Goal: Feedback & Contribution: Contribute content

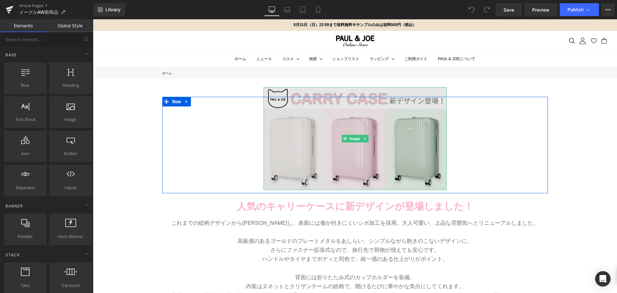
click at [375, 133] on img at bounding box center [354, 138] width 183 height 103
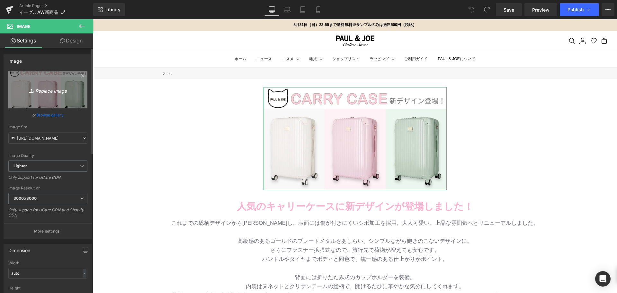
click at [44, 89] on icon "Replace Image" at bounding box center [47, 90] width 51 height 8
type input "C:\fakepath\unnamed (1).jpg"
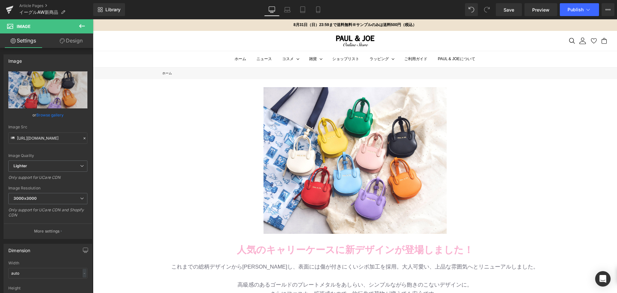
click at [185, 145] on div "Image" at bounding box center [354, 165] width 385 height 137
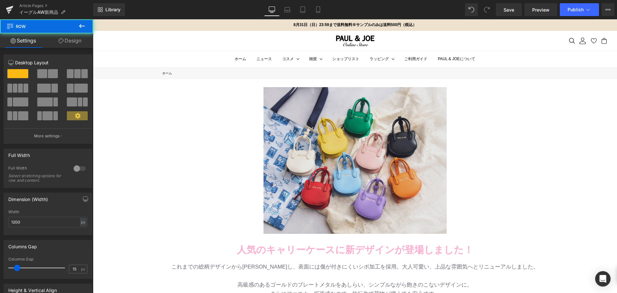
click at [300, 149] on img at bounding box center [354, 160] width 183 height 146
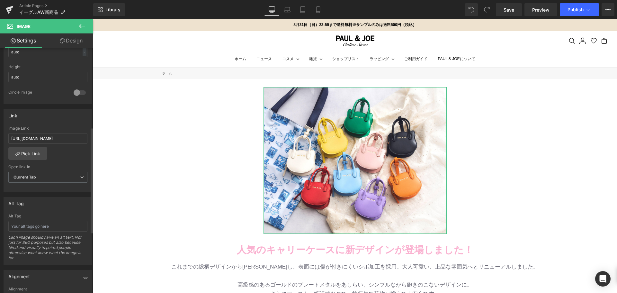
scroll to position [225, 0]
click at [61, 138] on input "[URL][DOMAIN_NAME]" at bounding box center [47, 134] width 79 height 11
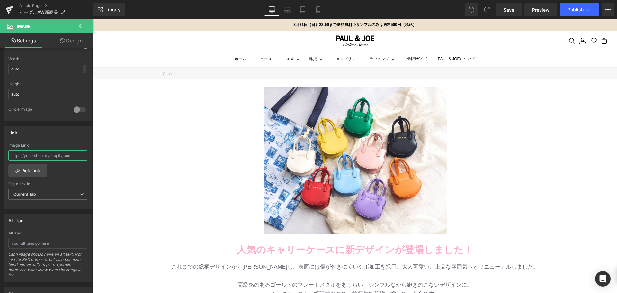
scroll to position [193, 0]
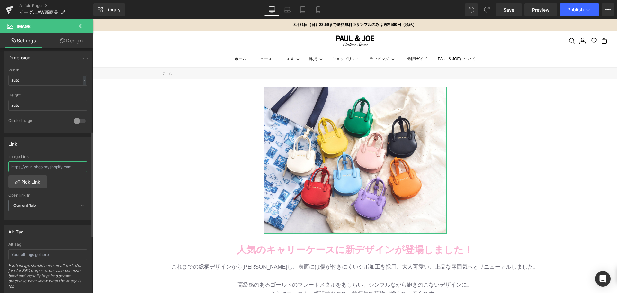
paste input "[URL][DOMAIN_NAME]"
type input "[URL][DOMAIN_NAME]"
click at [110, 185] on div "Image Row 人気のキャリーケースに 新デザインが登場しました！ Text Block Row バッグ・財布 新作入荷！ Text Block 待望のツ…" at bounding box center [355, 276] width 524 height 394
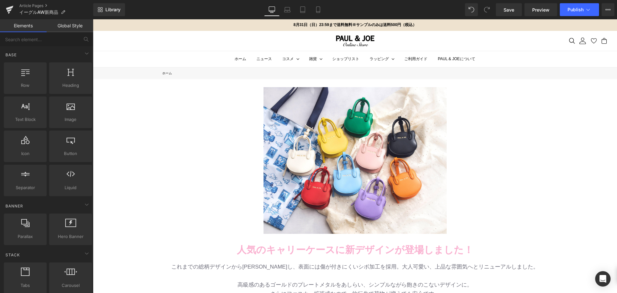
scroll to position [0, 0]
click at [507, 4] on link "Save" at bounding box center [508, 9] width 26 height 13
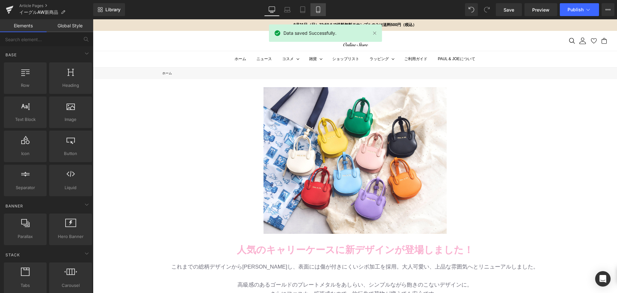
click at [325, 4] on link "Mobile" at bounding box center [317, 9] width 15 height 13
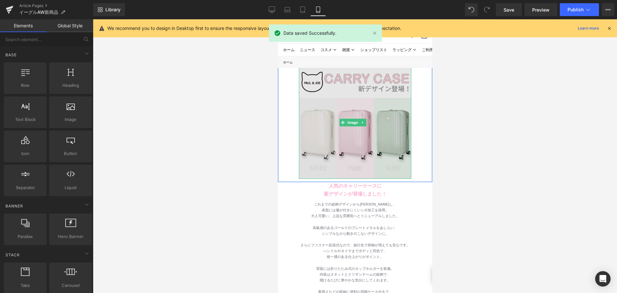
click at [348, 132] on img at bounding box center [354, 122] width 112 height 112
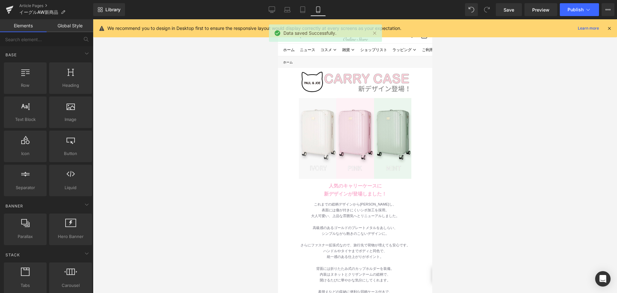
click at [487, 141] on div at bounding box center [355, 155] width 524 height 273
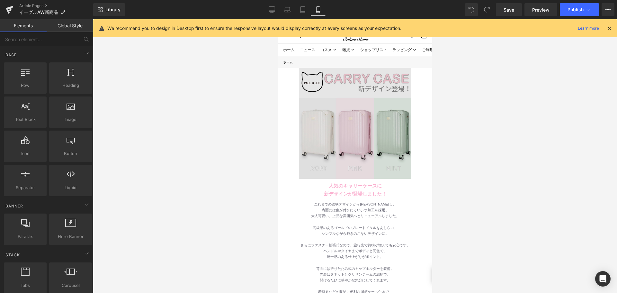
click at [367, 126] on img at bounding box center [354, 122] width 112 height 112
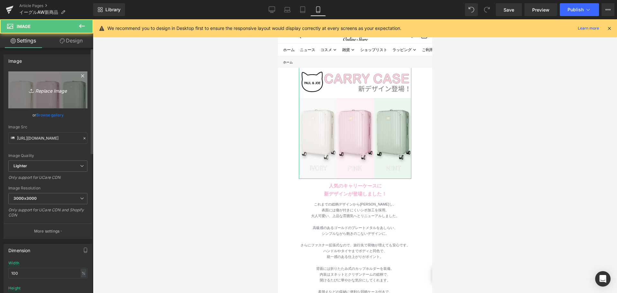
click at [48, 83] on link "Replace Image" at bounding box center [47, 89] width 79 height 37
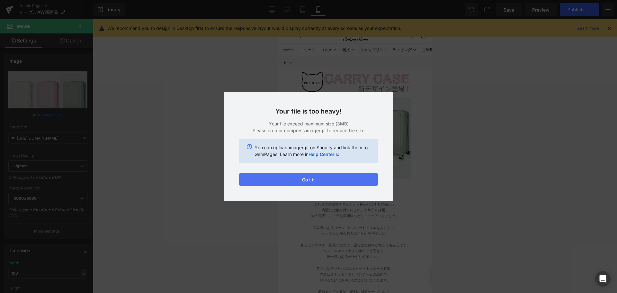
click at [305, 178] on button "Got it" at bounding box center [308, 179] width 139 height 13
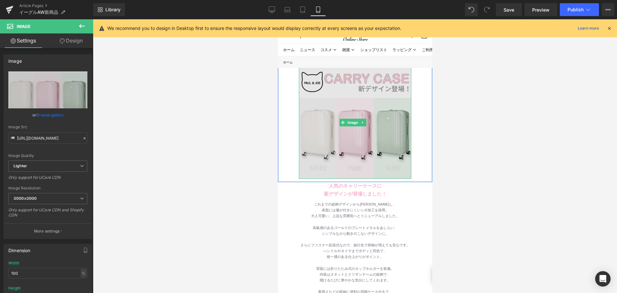
click at [329, 114] on img at bounding box center [354, 122] width 112 height 112
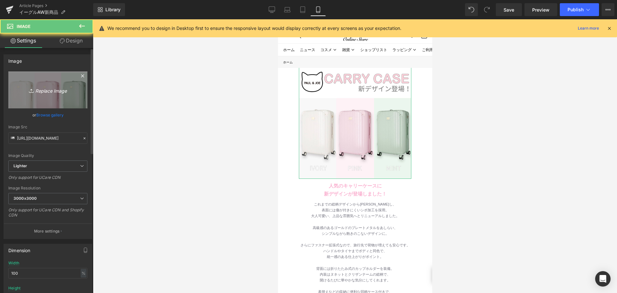
click at [69, 94] on link "Replace Image" at bounding box center [47, 89] width 79 height 37
click at [50, 90] on icon "Replace Image" at bounding box center [47, 90] width 51 height 8
click at [65, 101] on link "Replace Image" at bounding box center [47, 89] width 79 height 37
click at [57, 94] on link "Replace Image" at bounding box center [47, 89] width 79 height 37
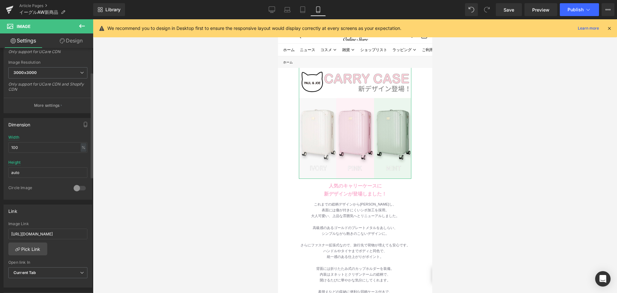
scroll to position [128, 0]
click at [58, 225] on input "[URL][DOMAIN_NAME]" at bounding box center [47, 230] width 79 height 11
click at [268, 12] on link "Desktop" at bounding box center [271, 9] width 15 height 13
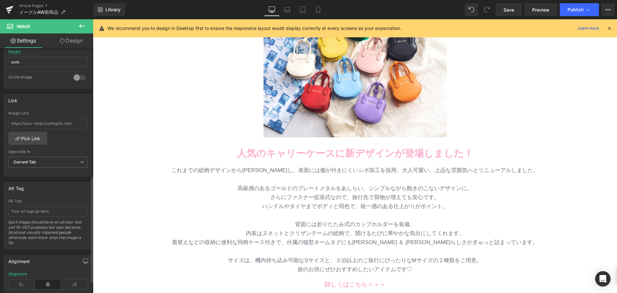
scroll to position [229, 0]
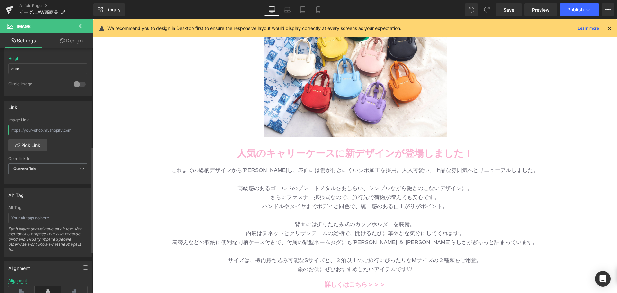
click at [51, 131] on input "text" at bounding box center [47, 130] width 79 height 11
paste input "[URL][DOMAIN_NAME]"
type input "[URL][DOMAIN_NAME]"
click at [134, 119] on div "Image Row 人気のキャリーケースに 新デザインが登場しました！ Text Block Row バッグ・財布 新作入荷！ Text Block 待望のツ…" at bounding box center [355, 180] width 524 height 394
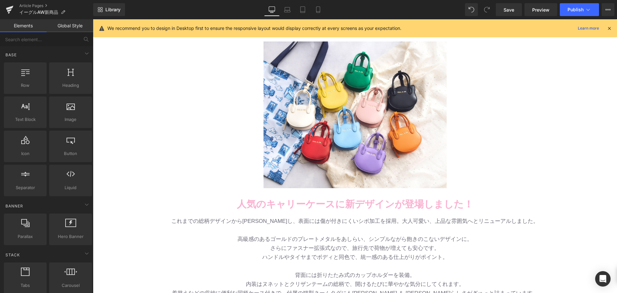
scroll to position [32, 0]
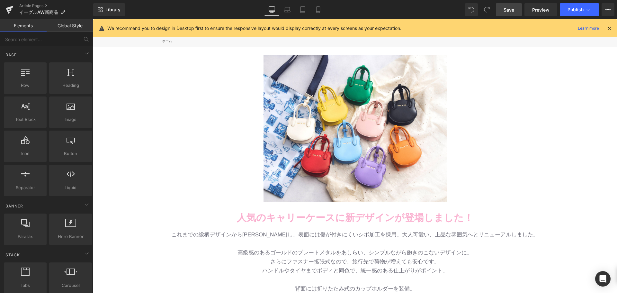
click at [516, 14] on link "Save" at bounding box center [508, 9] width 26 height 13
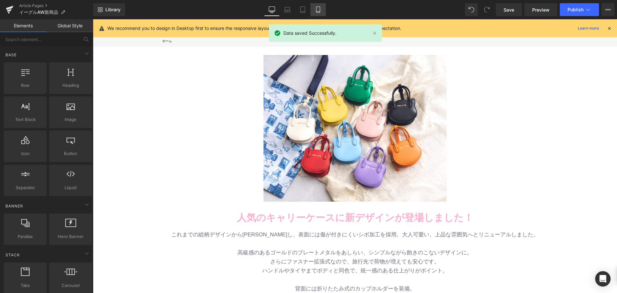
click at [320, 9] on icon at bounding box center [318, 10] width 4 height 6
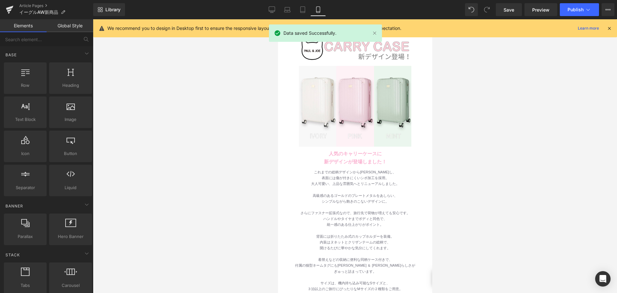
scroll to position [60, 0]
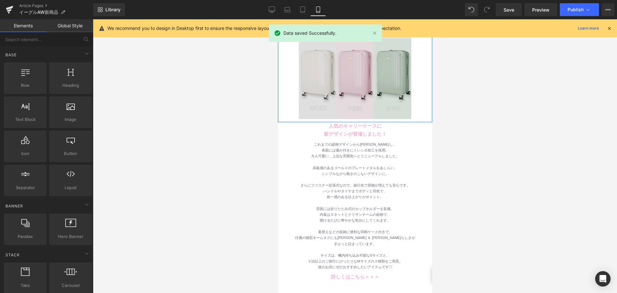
click at [309, 78] on img at bounding box center [354, 62] width 112 height 112
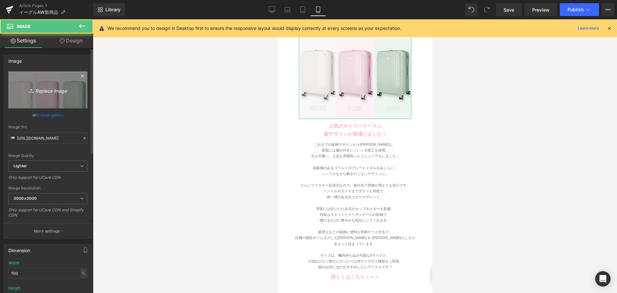
click at [42, 90] on icon "Replace Image" at bounding box center [47, 90] width 51 height 8
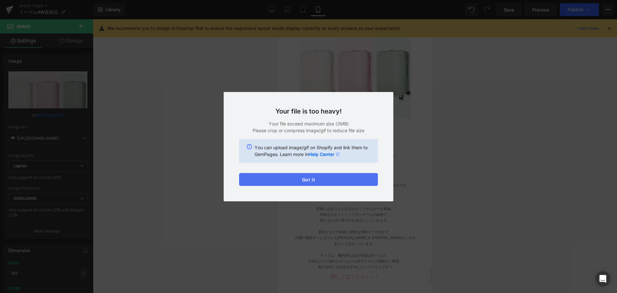
click at [311, 179] on button "Got it" at bounding box center [308, 179] width 139 height 13
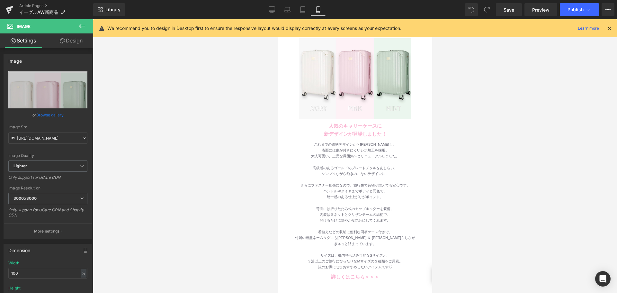
click at [271, 1] on div "Library Mobile Desktop Laptop Tablet Mobile Save Preview Publish Scheduled View…" at bounding box center [354, 9] width 523 height 19
click at [271, 4] on link "Desktop" at bounding box center [271, 9] width 15 height 13
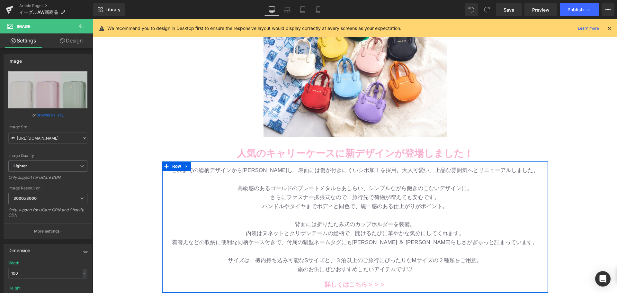
scroll to position [193, 0]
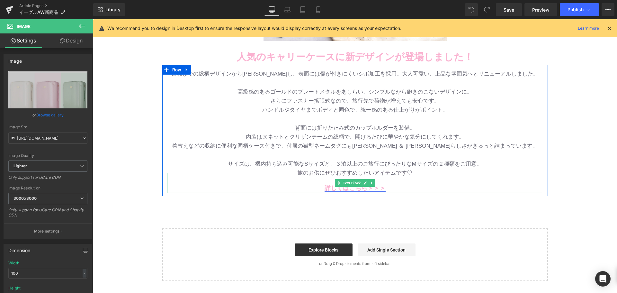
click at [331, 189] on link "詳しくはこちら＞＞＞" at bounding box center [354, 187] width 61 height 7
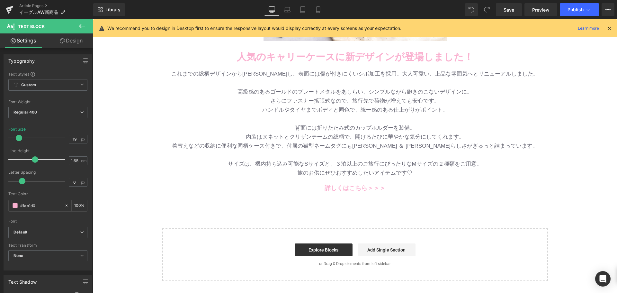
click at [93, 19] on div at bounding box center [93, 19] width 0 height 0
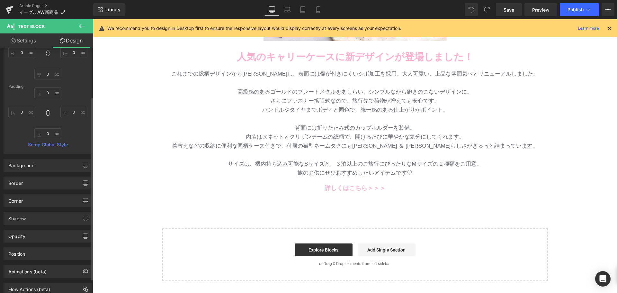
scroll to position [85, 0]
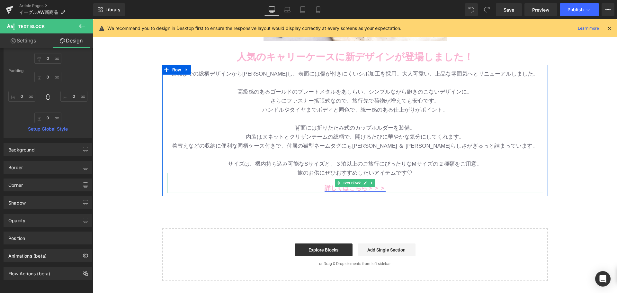
click at [348, 190] on link "詳しくはこちら＞＞＞" at bounding box center [354, 187] width 61 height 7
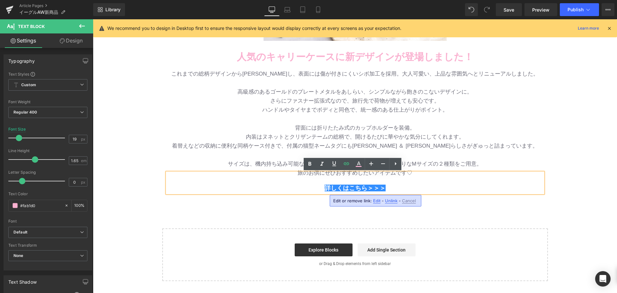
click at [378, 200] on span "Edit" at bounding box center [376, 200] width 7 height 5
click at [386, 205] on input "[URL][DOMAIN_NAME]" at bounding box center [369, 203] width 99 height 16
paste input "2025aw-eagle-sunart"
type input "[URL][DOMAIN_NAME]"
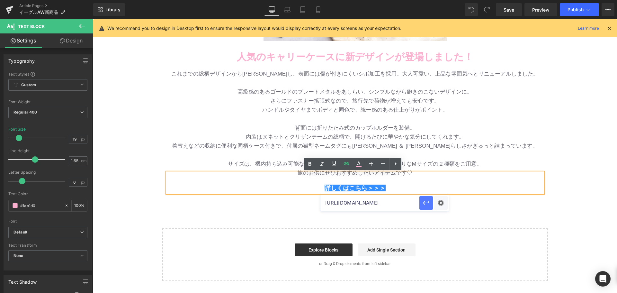
click at [425, 205] on icon "button" at bounding box center [426, 203] width 8 height 8
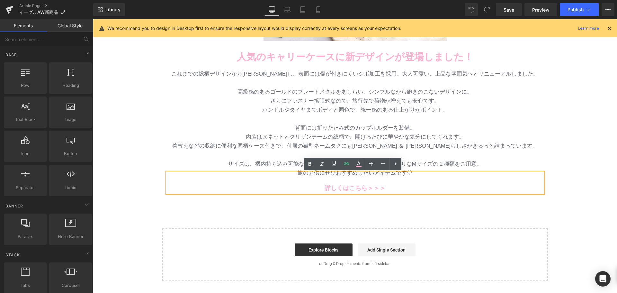
click at [425, 205] on div "Image Row 人気のキャリーケースに 新デザインが登場しました！ Text Block Row バッグ・財布 新作入荷！ Text Block 待望のツ…" at bounding box center [355, 83] width 524 height 394
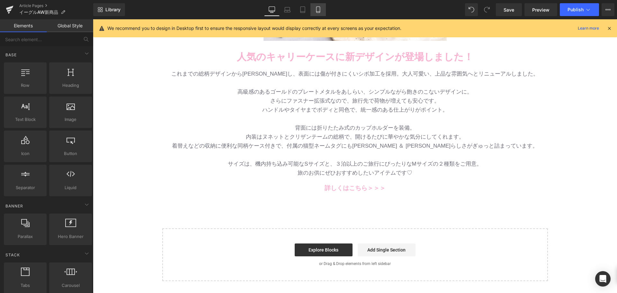
click at [324, 8] on link "Mobile" at bounding box center [317, 9] width 15 height 13
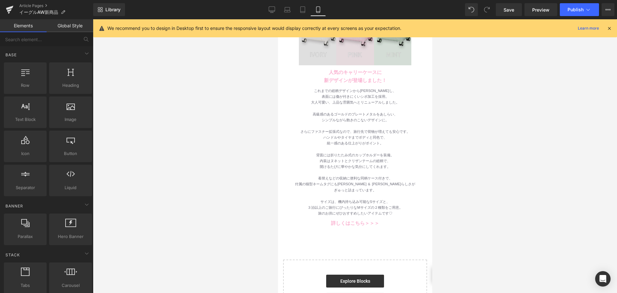
scroll to position [48, 0]
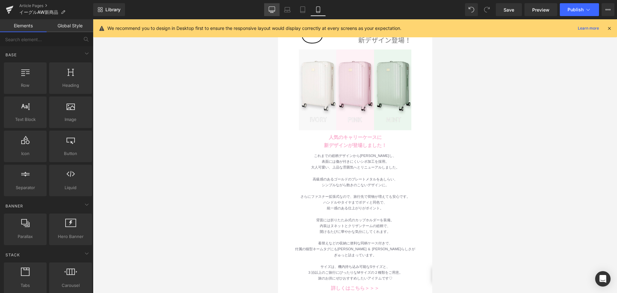
click at [276, 13] on link "Desktop" at bounding box center [271, 9] width 15 height 13
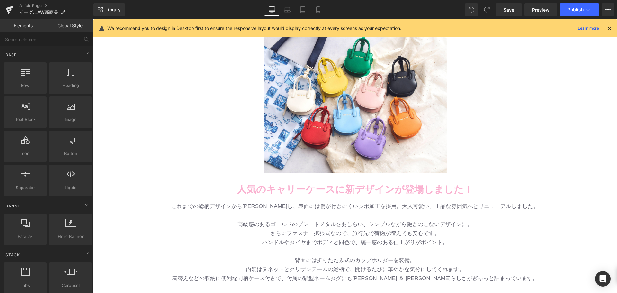
scroll to position [128, 0]
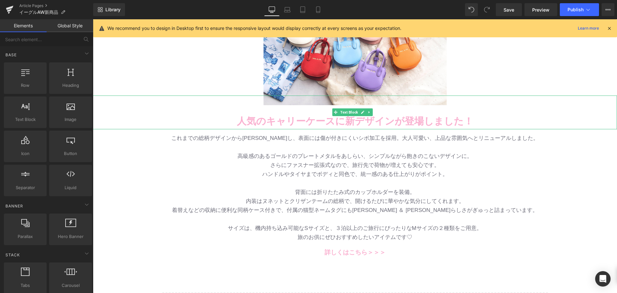
click at [265, 123] on b "人気のキャリーケースに新デザインが登場しました！" at bounding box center [355, 121] width 236 height 11
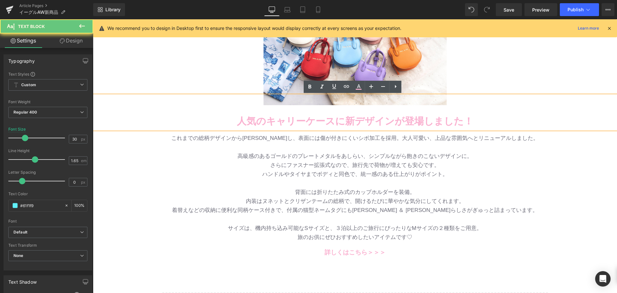
click at [236, 122] on p "人気のキャリーケースに新デザインが登場しました！" at bounding box center [355, 121] width 524 height 16
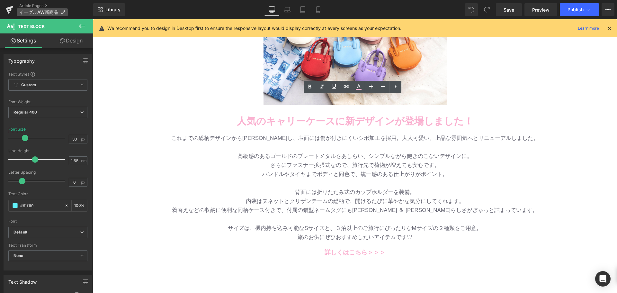
click at [61, 11] on icon at bounding box center [63, 12] width 4 height 4
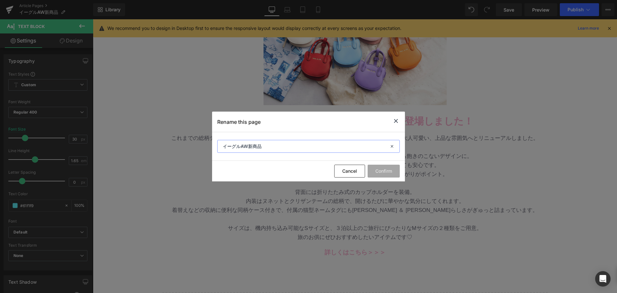
drag, startPoint x: 270, startPoint y: 145, endPoint x: 124, endPoint y: 140, distance: 145.9
click at [139, 141] on div "Rename this page イーグルAW新商品 Cancel Confirm" at bounding box center [308, 146] width 617 height 293
paste input "新作入荷！】待望のスクールバッグや新作のポーチ・バッグなどが発売"
paste input "新作のポーチ・バッグな"
type input "【新作入荷！】猫形のバッグチャームや新作のバッグ・ポーチなどが発売！"
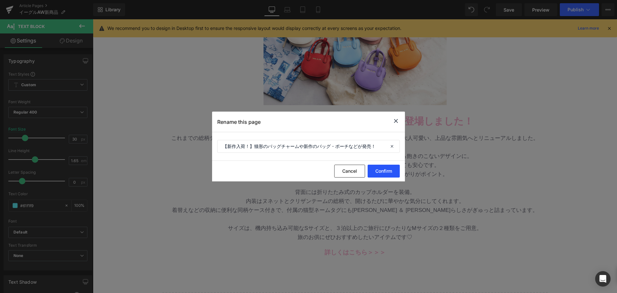
click at [371, 171] on button "Confirm" at bounding box center [383, 170] width 32 height 13
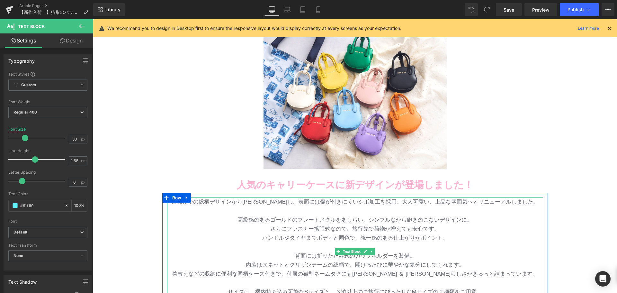
scroll to position [64, 0]
click at [397, 225] on p "さらにファスナー拡張式なので、旅行先で荷物が増えても安心です。" at bounding box center [355, 229] width 376 height 9
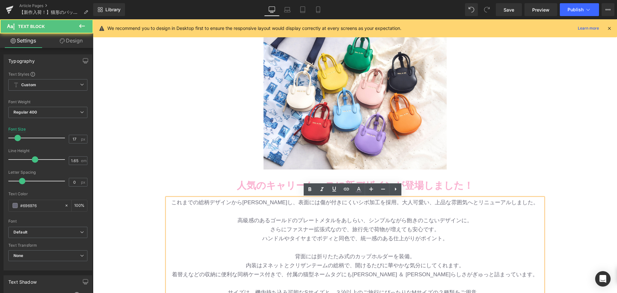
scroll to position [161, 0]
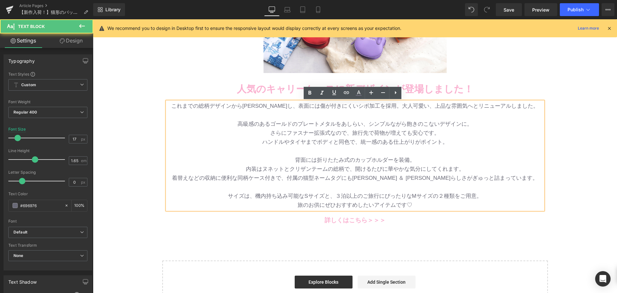
click at [356, 202] on p "旅のお供にぜひおすすめしたいアイテムです♡" at bounding box center [355, 204] width 376 height 9
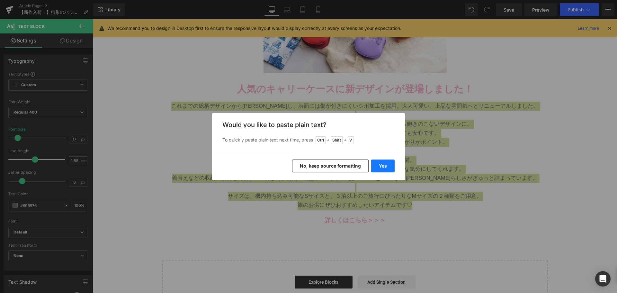
click at [381, 165] on button "Yes" at bounding box center [382, 165] width 23 height 13
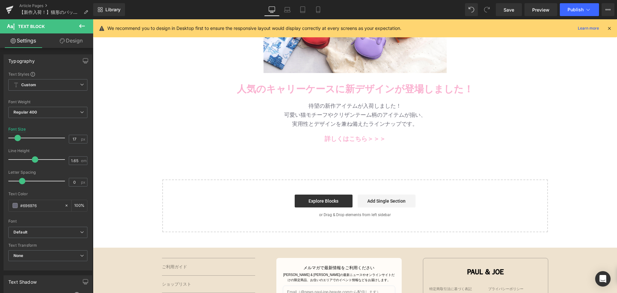
drag, startPoint x: 395, startPoint y: 115, endPoint x: 400, endPoint y: 118, distance: 5.6
click at [395, 115] on p "可愛い猫モチーフやクリザンテーム柄のアイテムが揃い、" at bounding box center [355, 114] width 376 height 9
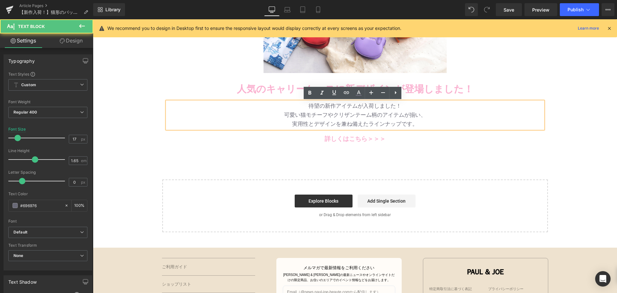
click at [405, 119] on p "実用性とデザインを兼ね備えたラインナップです。" at bounding box center [355, 123] width 376 height 9
click at [425, 127] on p at bounding box center [355, 129] width 376 height 10
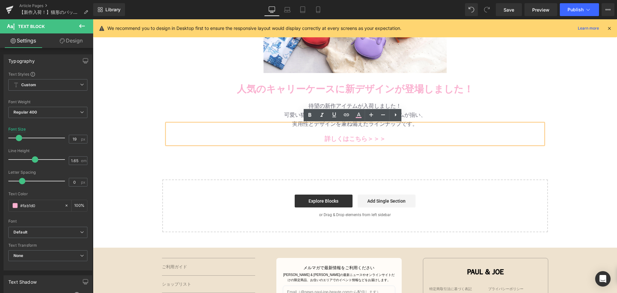
click at [453, 107] on p "待望の新作アイテムが入荷しました！" at bounding box center [355, 105] width 376 height 9
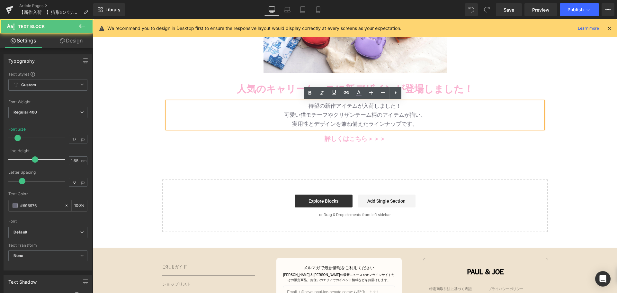
click at [446, 122] on p "実用性とデザインを兼ね備えたラインナップです。" at bounding box center [355, 123] width 376 height 9
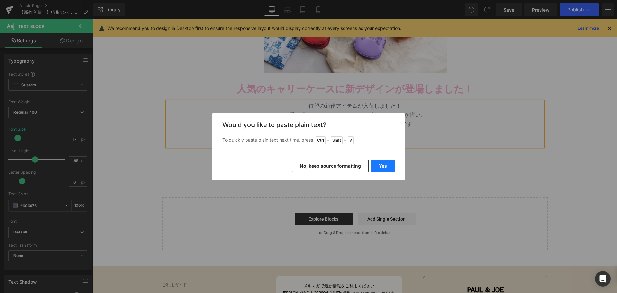
click at [381, 162] on button "Yes" at bounding box center [382, 165] width 23 height 13
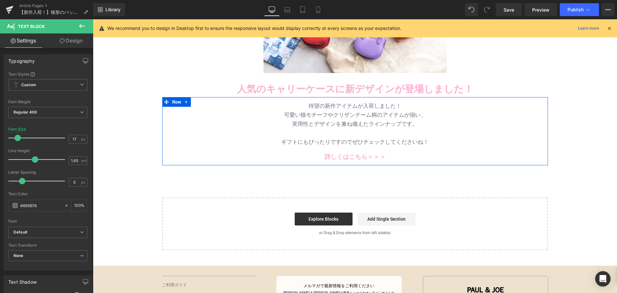
click at [354, 138] on p "ギフトにもぴったりですのでぜひチェックしてくださいね！" at bounding box center [355, 141] width 376 height 9
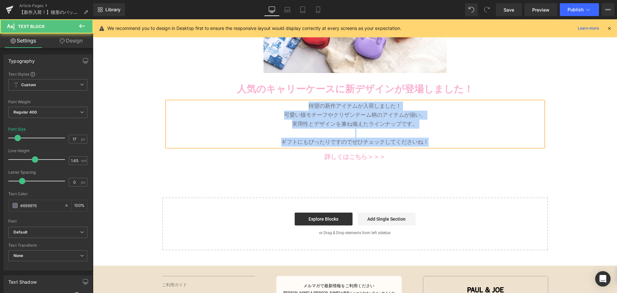
copy div "待望の新作アイテムが入荷しました！ 可愛い猫モチーフやクリザンテーム柄のアイテムが揃い、 実用性とデザインを兼ね備えたラインナップです。 ギフトにもぴった…"
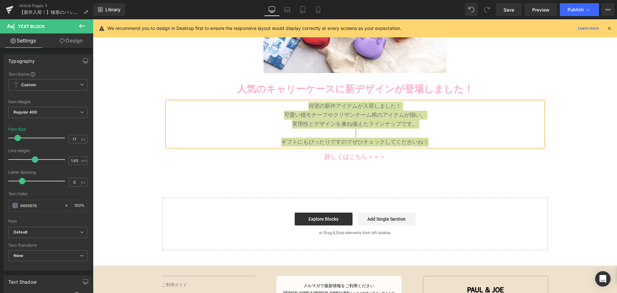
click at [319, 3] on div "Library Desktop Desktop Laptop Tablet Mobile Save Preview Publish Scheduled Vie…" at bounding box center [354, 9] width 523 height 19
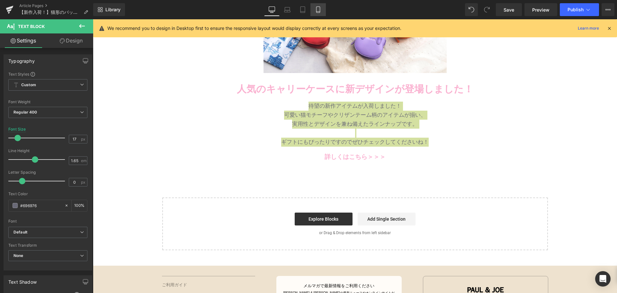
click at [319, 5] on link "Mobile" at bounding box center [317, 9] width 15 height 13
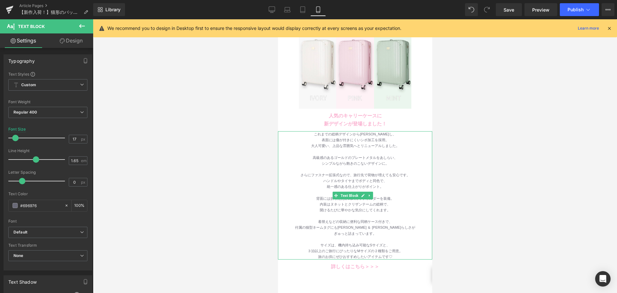
scroll to position [128, 0]
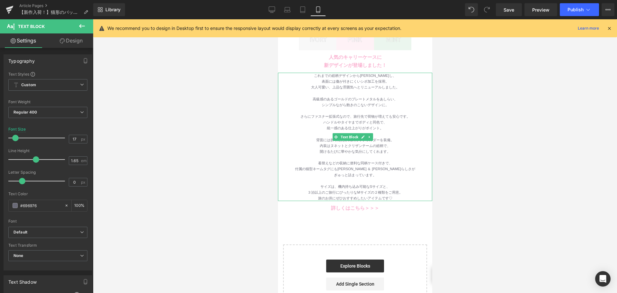
click at [335, 96] on div "高級感のあるゴールドのプレートメタルをあしらい、" at bounding box center [354, 99] width 154 height 6
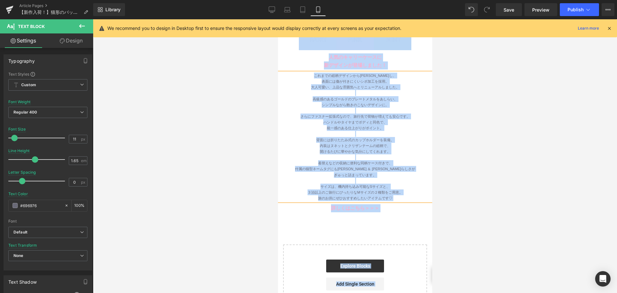
click at [361, 126] on span "統一感のある仕上がりがポイント。" at bounding box center [354, 128] width 57 height 4
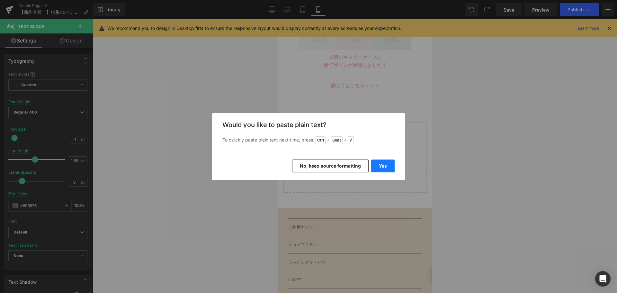
click at [387, 167] on button "Yes" at bounding box center [382, 165] width 23 height 13
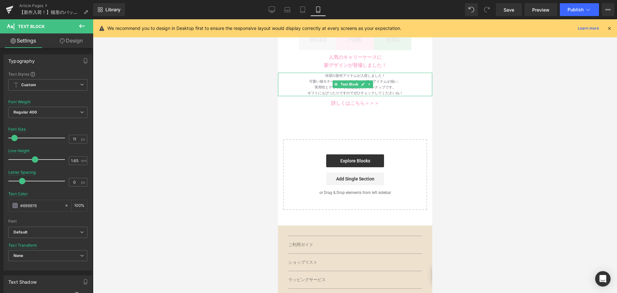
click at [398, 84] on div "実用性とデザインを兼ね備えたラインナップです。" at bounding box center [354, 87] width 154 height 6
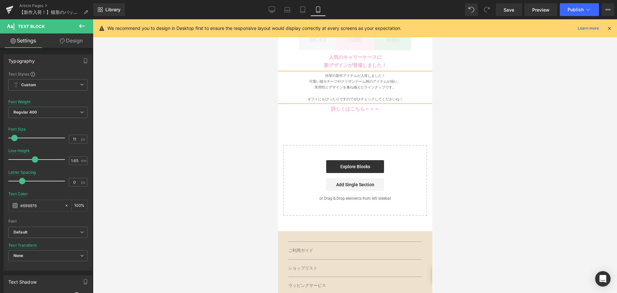
click at [358, 90] on div at bounding box center [354, 93] width 154 height 6
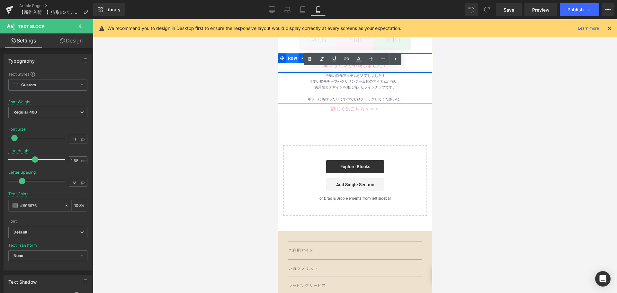
click at [289, 53] on span "Row" at bounding box center [292, 58] width 12 height 10
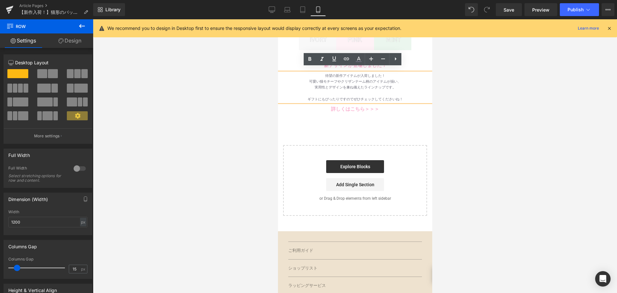
click at [406, 61] on p "新デザインが登場しました！" at bounding box center [354, 65] width 145 height 8
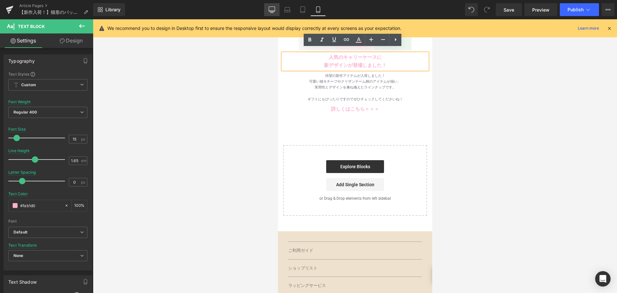
click at [270, 9] on icon at bounding box center [271, 9] width 6 height 6
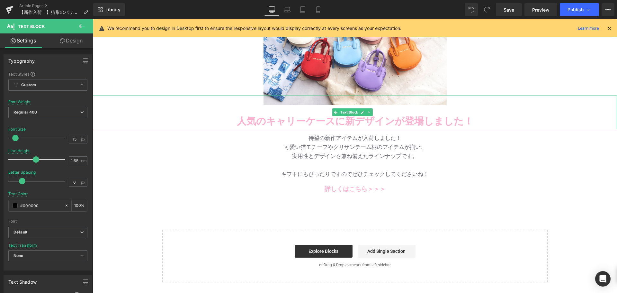
click at [274, 124] on b "人気のキャリーケースに新デザインが登場しました！" at bounding box center [355, 121] width 236 height 11
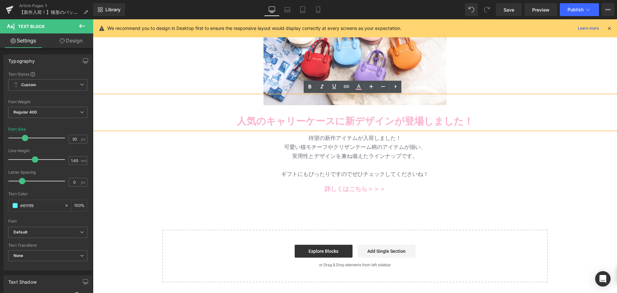
click at [259, 119] on b "人気のキャリーケースに新デザインが登場しました！" at bounding box center [355, 121] width 236 height 11
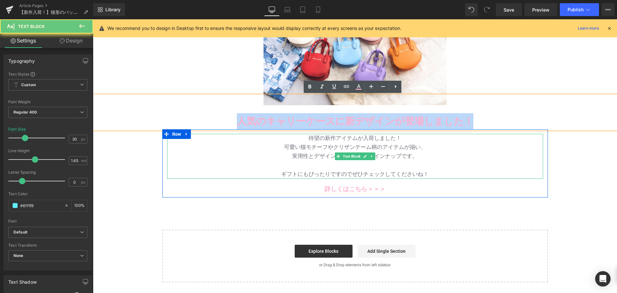
drag, startPoint x: 241, startPoint y: 120, endPoint x: 505, endPoint y: 141, distance: 265.5
click at [505, 141] on div "Image Row 人気のキャリーケースに 新デザインが登場しました！ Text Block Row バッグ・財布 新作入荷！ Text Block 待望のツ…" at bounding box center [355, 116] width 524 height 331
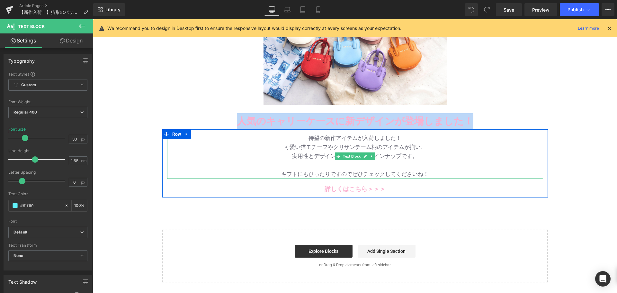
click at [505, 132] on div "待望の新作アイテムが入荷しました！ 可愛い猫モチーフやクリザンテーム柄のアイテムが揃い、 実用性とデザインを兼ね備えたラインナップです。 ギフトにもぴった…" at bounding box center [354, 162] width 385 height 64
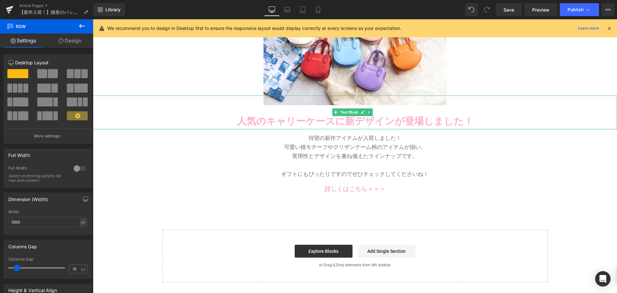
click at [478, 121] on p "人気のキャリーケースに新デザインが登場しました！" at bounding box center [355, 121] width 524 height 16
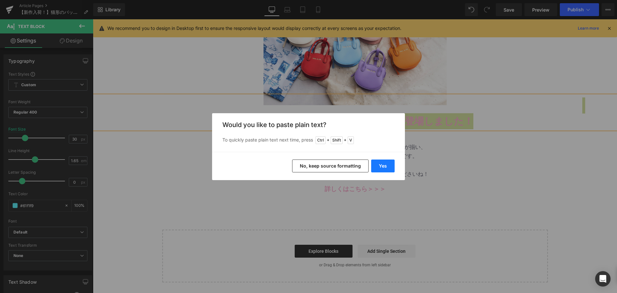
click at [390, 162] on button "Yes" at bounding box center [382, 165] width 23 height 13
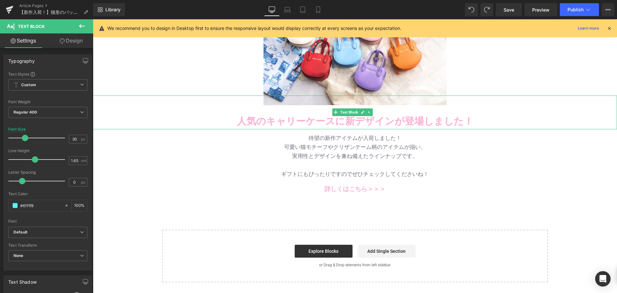
click at [306, 113] on p at bounding box center [355, 105] width 524 height 16
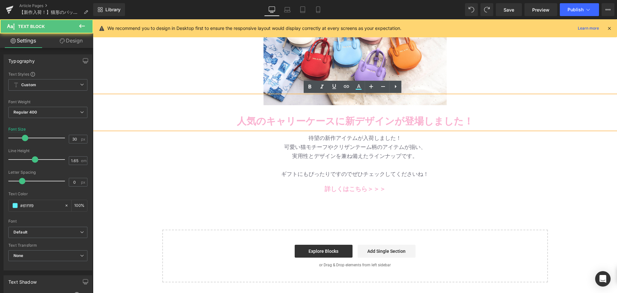
click at [248, 113] on p "人気のキャリーケースに新デザインが登場しました！" at bounding box center [355, 121] width 524 height 16
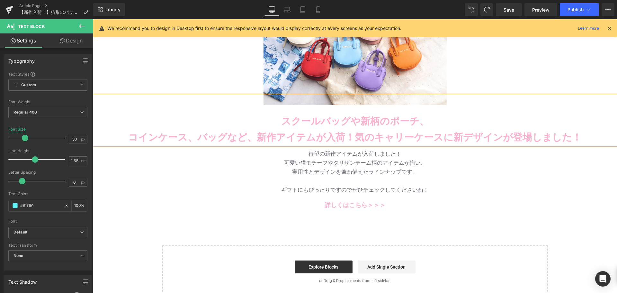
click at [356, 140] on b "コインケース、バッグなど、新作アイテムが入荷！気のキャリーケースに新デザインが登場しました！" at bounding box center [354, 137] width 453 height 11
click at [337, 125] on b "スクールバッグや新柄のポーチ、" at bounding box center [355, 121] width 148 height 11
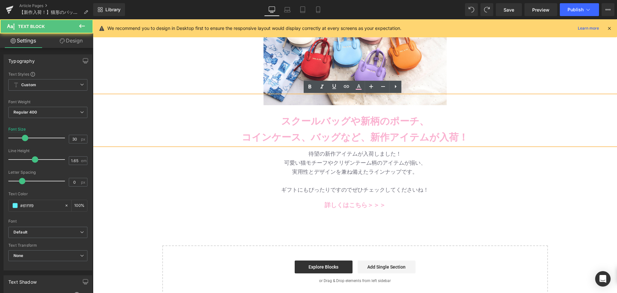
click at [511, 184] on p at bounding box center [355, 180] width 376 height 9
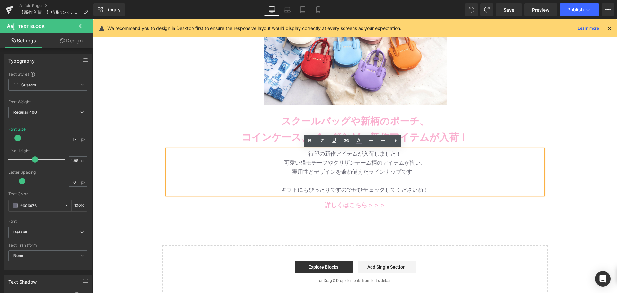
click at [525, 115] on p "スクールバッグや新柄のポーチ、" at bounding box center [355, 121] width 524 height 16
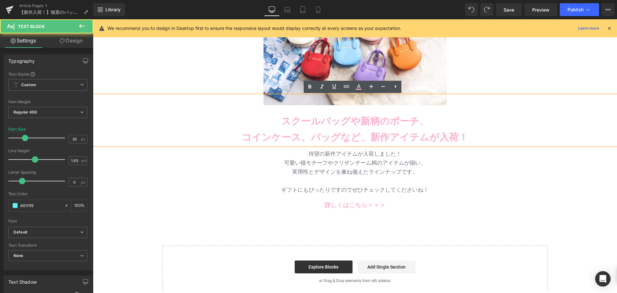
click at [325, 126] on b "スクールバッグや新柄のポーチ、" at bounding box center [355, 121] width 148 height 11
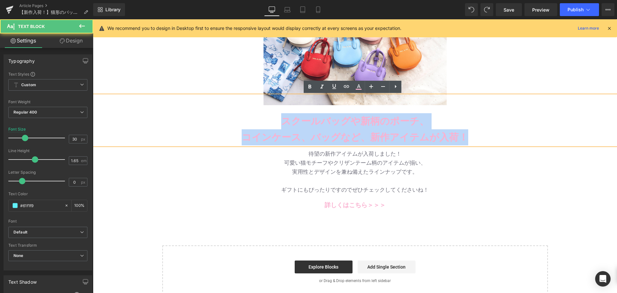
drag, startPoint x: 282, startPoint y: 119, endPoint x: 488, endPoint y: 146, distance: 207.2
click at [488, 146] on div "Image Row 人気のキャリーケースに 新デザインが登場しました！ Text Block Row バッグ・財布 新作入荷！ Text Block 待望のツ…" at bounding box center [355, 124] width 524 height 347
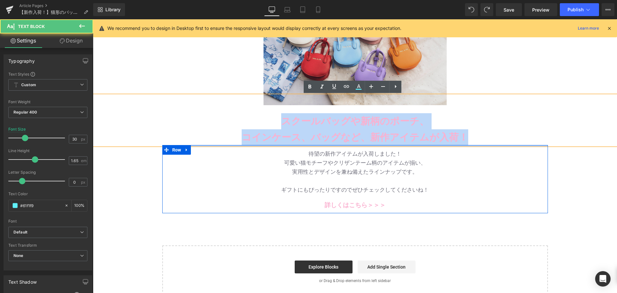
copy div "スクールバッグや新柄のポーチ、 コインケース、バッグなど、新作アイテムが入荷！"
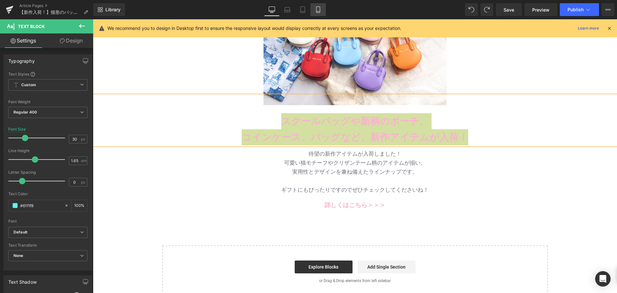
click at [313, 7] on link "Mobile" at bounding box center [317, 9] width 15 height 13
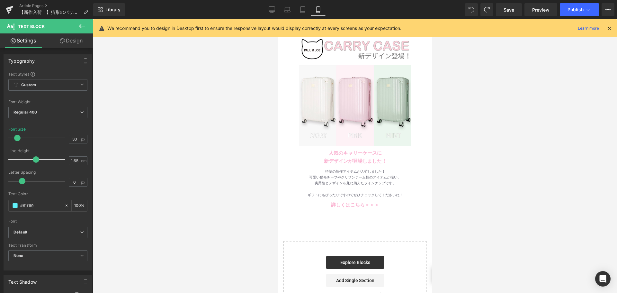
scroll to position [64, 0]
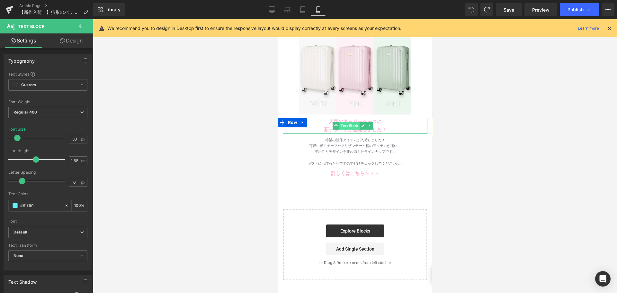
click at [339, 123] on span "Text Block" at bounding box center [349, 126] width 20 height 8
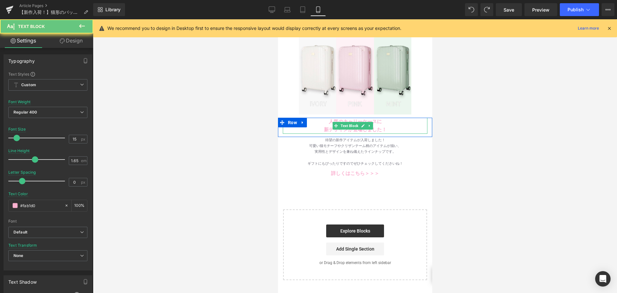
click at [320, 126] on p "新デザインが登場しました！" at bounding box center [354, 130] width 145 height 8
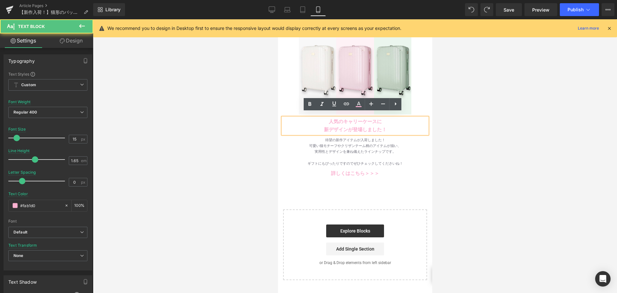
click at [324, 118] on p "人気のキャリーケースに" at bounding box center [354, 122] width 145 height 8
drag, startPoint x: 324, startPoint y: 114, endPoint x: 396, endPoint y: 123, distance: 71.9
click at [396, 123] on div "人気のキャリーケースに 新デザインが登場しました！" at bounding box center [354, 126] width 145 height 16
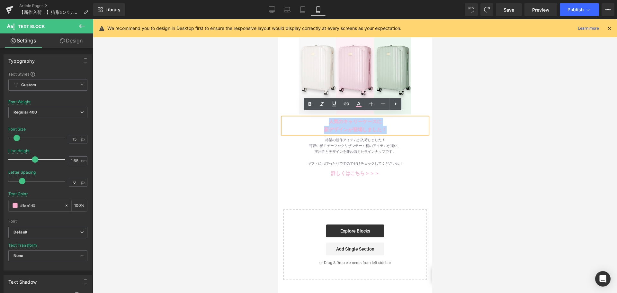
paste div
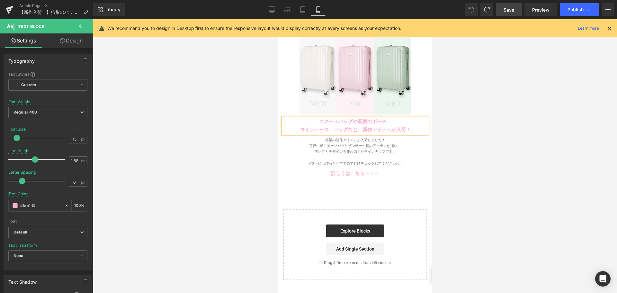
click at [503, 10] on link "Save" at bounding box center [508, 9] width 26 height 13
click at [270, 13] on icon at bounding box center [271, 9] width 6 height 6
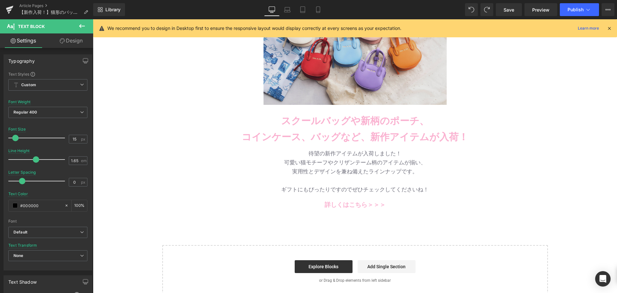
scroll to position [128, 0]
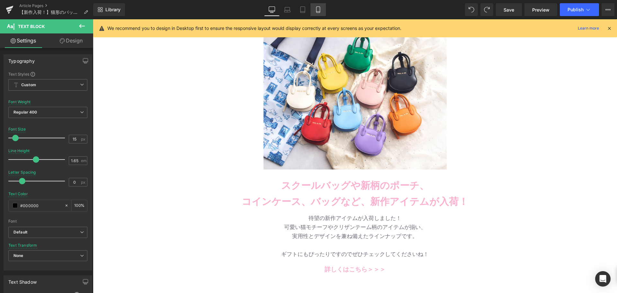
click at [322, 8] on link "Mobile" at bounding box center [317, 9] width 15 height 13
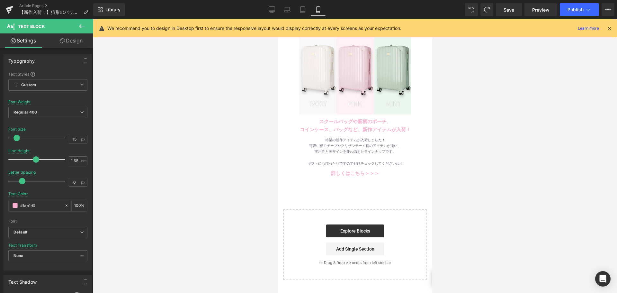
scroll to position [66, 0]
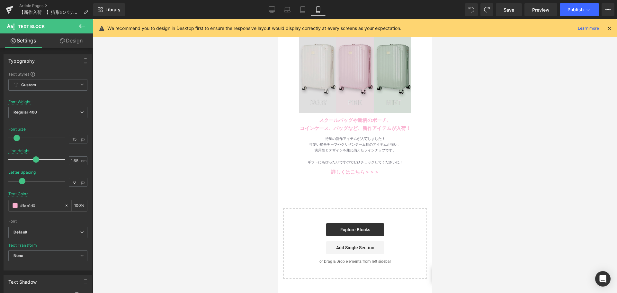
click at [336, 87] on img at bounding box center [354, 57] width 112 height 112
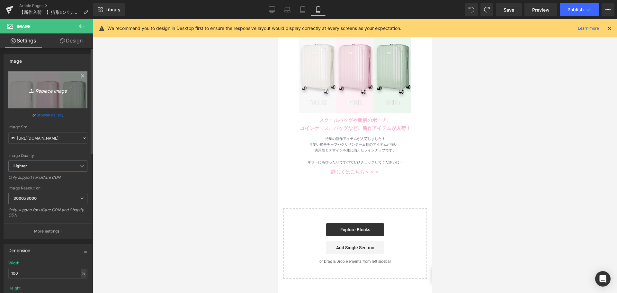
click at [36, 90] on icon "Replace Image" at bounding box center [47, 90] width 51 height 8
type input "C:\fakepath\修正⑥スクエアunnamed (1) (1).png"
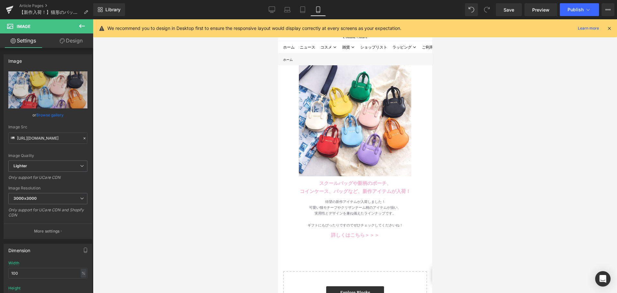
scroll to position [1, 0]
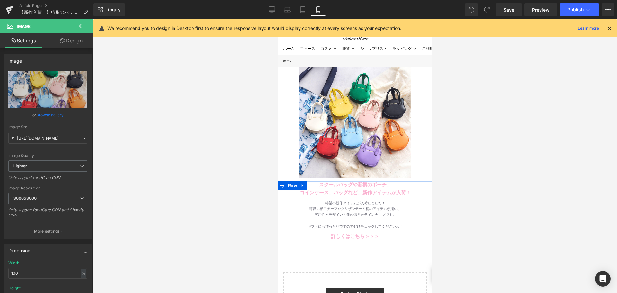
click at [315, 180] on div "スクールバッグや新柄のポーチ、 コインケース、バッグなど、新作アイテムが入荷！  Text Block Row" at bounding box center [354, 189] width 154 height 19
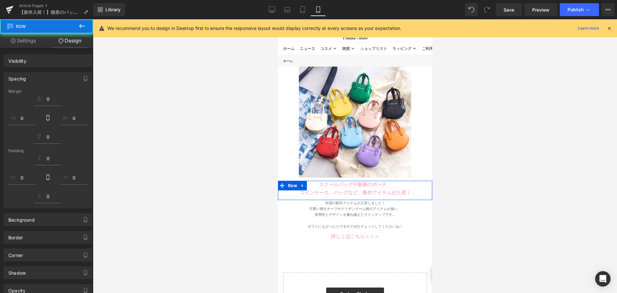
click at [319, 181] on b "スクールバッグや新柄のポーチ、" at bounding box center [355, 183] width 72 height 5
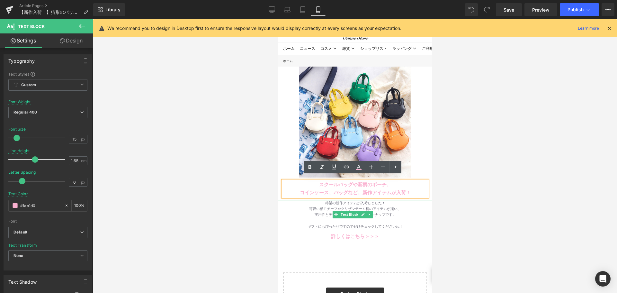
click at [318, 211] on div "実用性とデザインを兼ね備えたラインナップです。" at bounding box center [354, 214] width 154 height 6
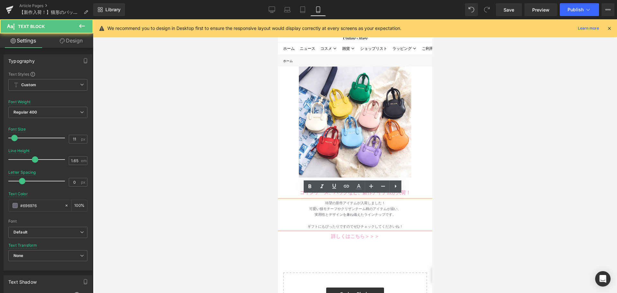
click at [303, 206] on div "可愛い猫モチーフやクリザンテーム柄のアイテムが揃い、" at bounding box center [354, 209] width 154 height 6
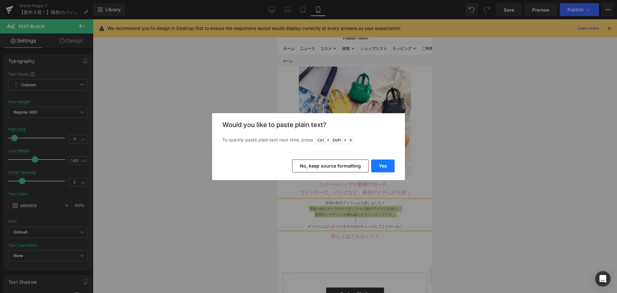
click at [376, 168] on button "Yes" at bounding box center [382, 165] width 23 height 13
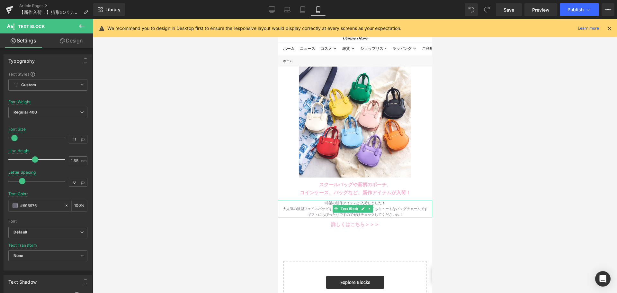
click at [302, 206] on div "大人気の猫型フェイスバッグをそのまま小さくしたとってもキュートなバッグチャームです" at bounding box center [354, 209] width 154 height 6
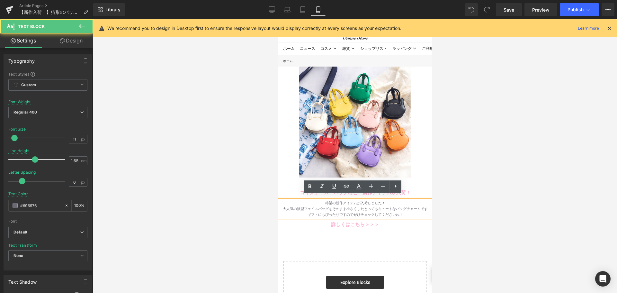
click at [420, 200] on div "待望の新作アイテムが入荷しました！" at bounding box center [354, 203] width 154 height 6
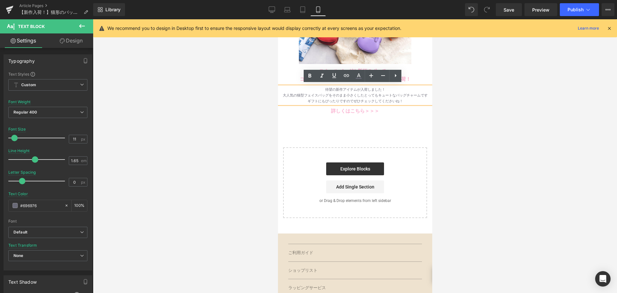
scroll to position [112, 0]
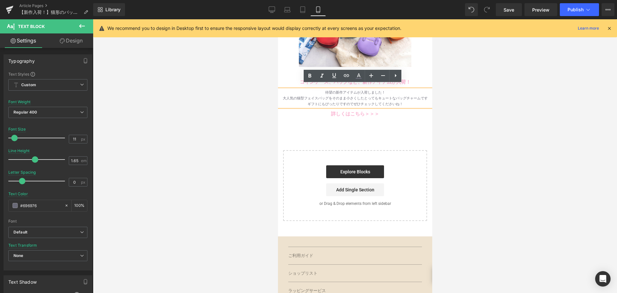
click at [413, 95] on div "大人気の猫型フェイスバッグをそのまま小さくしたとってもキュートなバッグチャームです" at bounding box center [354, 98] width 154 height 6
click at [416, 95] on div "大人気の猫型フェイスバッグをそのまま小さくしたとってもキュートなバッグチャームです" at bounding box center [354, 98] width 154 height 6
click at [417, 95] on div "大人気の猫型フェイスバッグをそのまま小さくしたとってもキュートなバッグチャームです" at bounding box center [354, 98] width 154 height 6
click at [369, 90] on div "待望の新作アイテムが入荷しました！" at bounding box center [354, 92] width 154 height 6
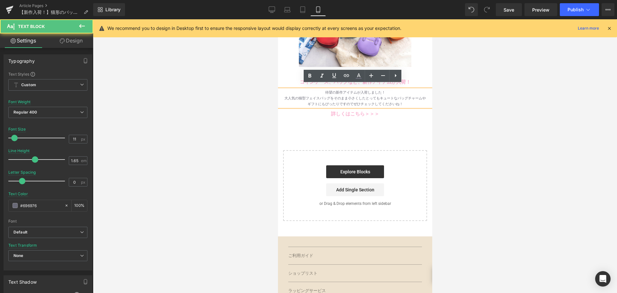
click at [364, 95] on div "大人気の猫型フェイスバッグをそのまま小さくしたとってもキュートなバッグチャームや" at bounding box center [354, 98] width 154 height 6
click at [365, 95] on div "大人気の猫型フェイスバッグをそのまま小さくしたとってもキュートなバッグチャームや" at bounding box center [354, 98] width 154 height 6
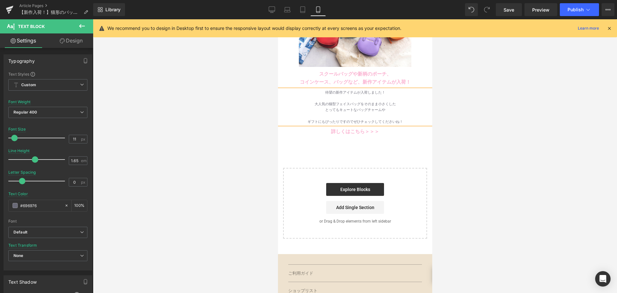
click at [372, 113] on div at bounding box center [354, 116] width 154 height 6
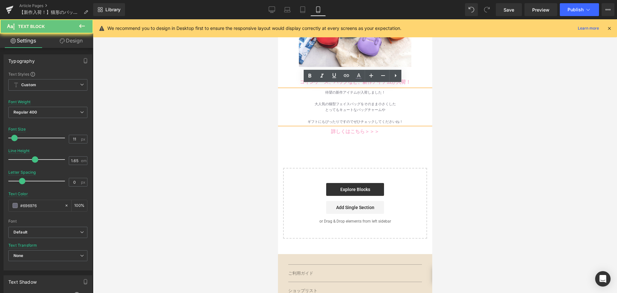
click at [389, 107] on div "とってもキュートなバッグチャームや" at bounding box center [354, 110] width 154 height 6
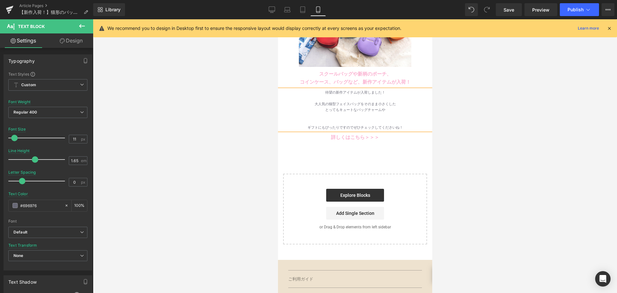
click at [392, 107] on div "とってもキュートなバッグチャームや" at bounding box center [354, 110] width 154 height 6
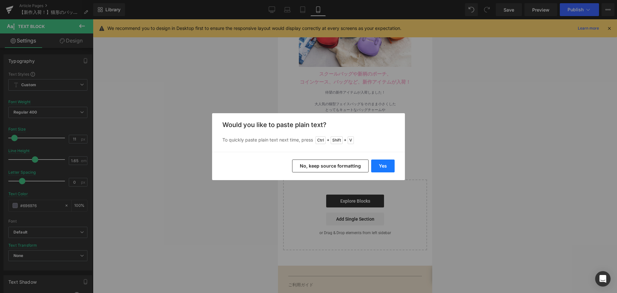
click at [387, 167] on button "Yes" at bounding box center [382, 165] width 23 height 13
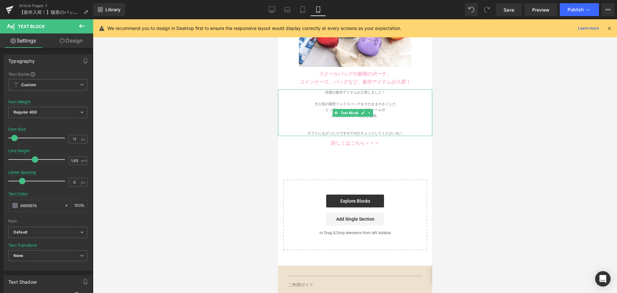
click at [391, 113] on div "ふわふわのファー素材を使用。" at bounding box center [354, 116] width 154 height 6
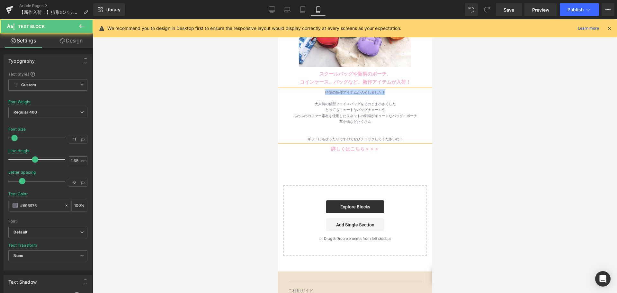
drag, startPoint x: 322, startPoint y: 88, endPoint x: 395, endPoint y: 88, distance: 72.6
click at [395, 89] on div "待望の新作アイテムが入荷しました！" at bounding box center [354, 92] width 154 height 6
click at [394, 118] on div "革小物などたくさん" at bounding box center [354, 121] width 154 height 6
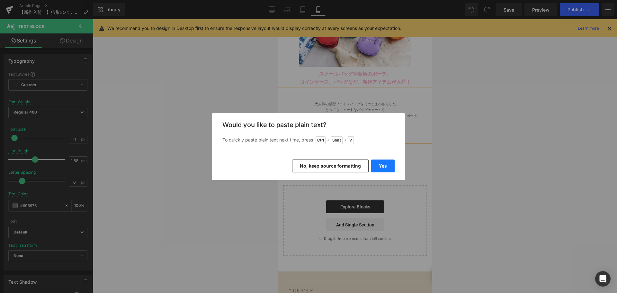
click at [380, 164] on button "Yes" at bounding box center [382, 165] width 23 height 13
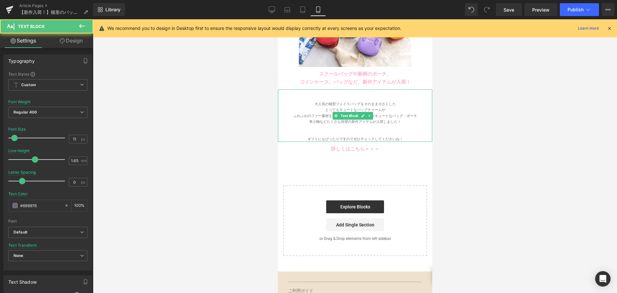
click at [365, 125] on div at bounding box center [354, 127] width 154 height 6
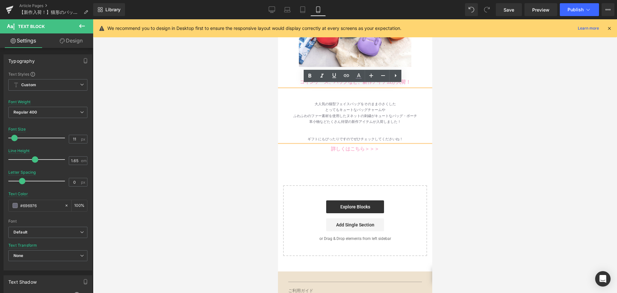
click at [347, 124] on div at bounding box center [354, 127] width 154 height 6
click at [342, 118] on div "革小物などたくさん待望の新作アイテムが入荷しました！" at bounding box center [354, 121] width 154 height 6
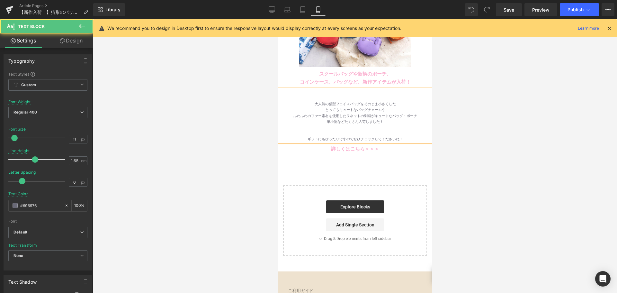
click at [385, 124] on div at bounding box center [354, 127] width 154 height 6
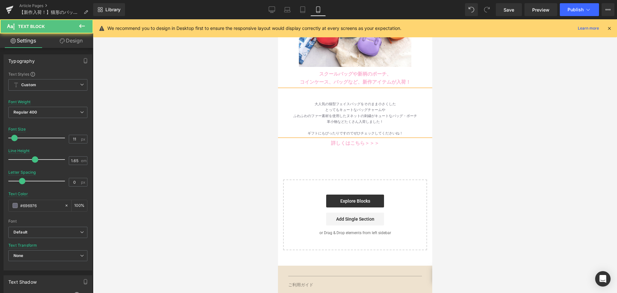
click at [350, 89] on div at bounding box center [354, 92] width 154 height 6
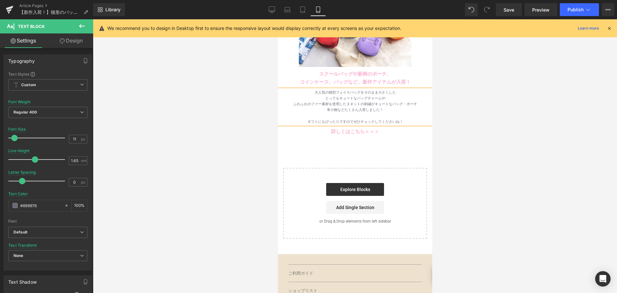
click at [371, 107] on div "革小物などたくさん入荷しました！" at bounding box center [354, 110] width 154 height 6
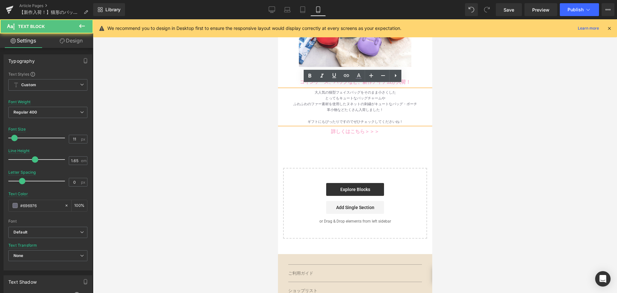
click at [362, 107] on div "革小物などたくさん入荷しました！" at bounding box center [354, 110] width 154 height 6
click at [357, 107] on div "革小物などたくさん入荷しました！" at bounding box center [354, 110] width 154 height 6
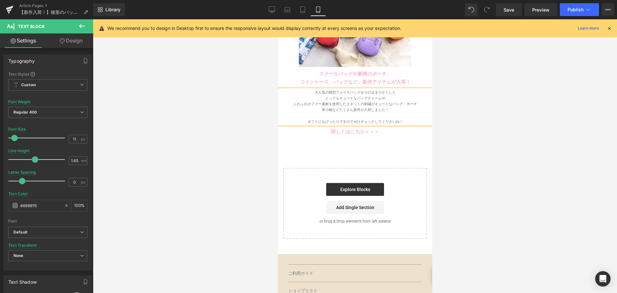
click at [382, 107] on div "革小物などたくさん新作が入荷しました！" at bounding box center [354, 110] width 154 height 6
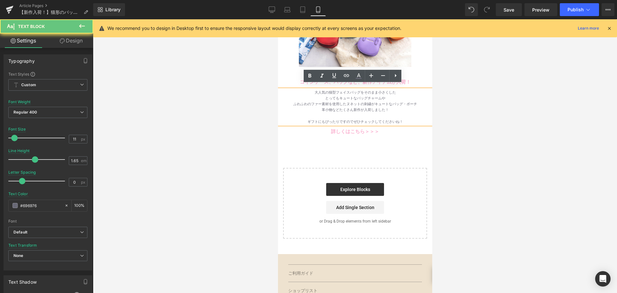
click at [390, 107] on div "革小物などたくさん新作が入荷しました！" at bounding box center [354, 110] width 154 height 6
click at [317, 107] on div "革小物などたくさん新作が入荷しました！" at bounding box center [354, 110] width 154 height 6
click at [323, 107] on div "革小物などたくさん新作が入荷しました！" at bounding box center [354, 110] width 154 height 6
click at [321, 107] on div "革小物などたくさん新作が入荷しました！" at bounding box center [354, 110] width 154 height 6
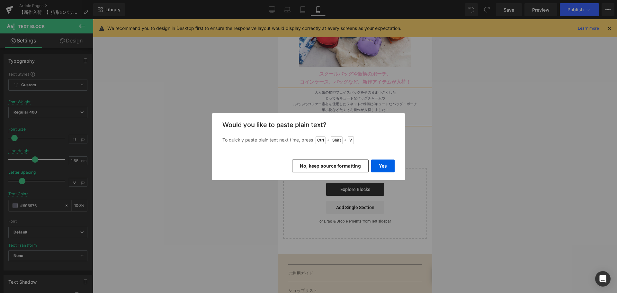
click at [378, 158] on div "Yes No, keep source formatting" at bounding box center [308, 166] width 193 height 28
click at [381, 164] on button "Yes" at bounding box center [382, 165] width 23 height 13
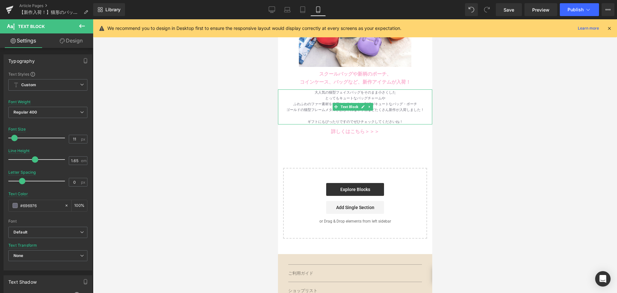
click at [383, 118] on div "ギフトにもぴったりですのでぜひチェックしてくださいね！" at bounding box center [354, 121] width 154 height 6
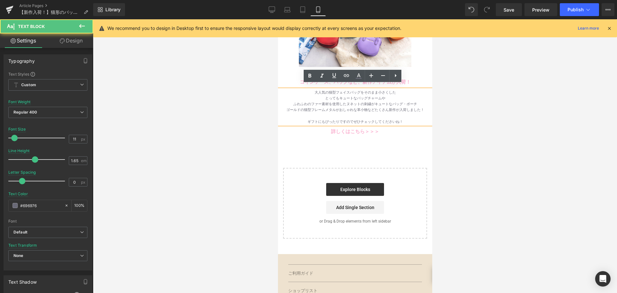
click at [367, 107] on div "ゴールドの猫型フレームメタルがおしゃれな革小物などたくさん新作が入荷しました！" at bounding box center [354, 110] width 154 height 6
click at [368, 107] on div "ゴールドの猫型フレームメタルがおしゃれな革小物などたくさん新作が入荷しました！" at bounding box center [354, 110] width 154 height 6
click at [370, 107] on div "ゴールドの猫型フレームメタルがおしゃれな革小物などたくさん新作が入荷しました！" at bounding box center [354, 110] width 154 height 6
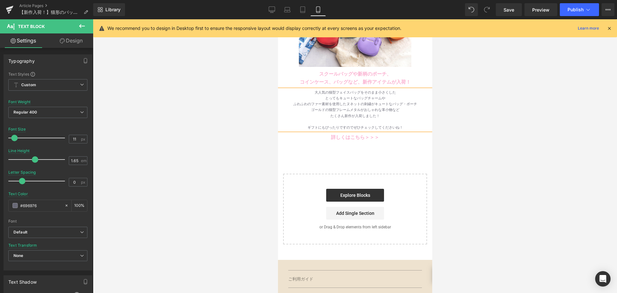
click at [374, 113] on div "たくさん新作が入荷しました！" at bounding box center [354, 116] width 154 height 6
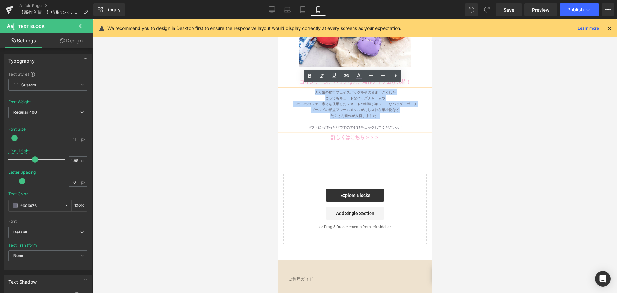
drag, startPoint x: 381, startPoint y: 111, endPoint x: 302, endPoint y: 87, distance: 82.4
click at [302, 89] on div "大人気の猫型フェイスバッグをそのまま小さくした とってもキュートなバッグチャームや ふわふわのファー素材を使用したヌネットの刺繍がキュートなバッグ・ポーチ ゴ…" at bounding box center [354, 109] width 154 height 41
copy div "大人気の猫型フェイスバッグをそのまま小さくした とってもキュートなバッグチャームや ふわふわのファー素材を使用したヌネットの刺繍がキュートなバッグ・ポーチ ゴ…"
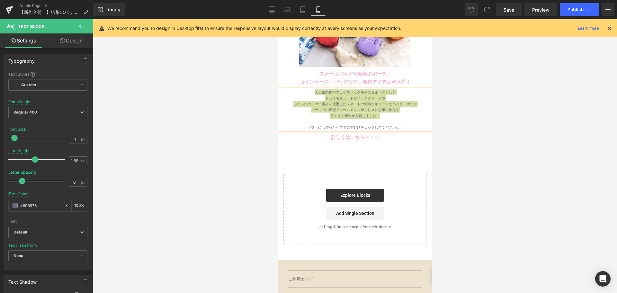
drag, startPoint x: 270, startPoint y: 9, endPoint x: 275, endPoint y: 16, distance: 8.6
click at [270, 9] on icon at bounding box center [271, 9] width 6 height 6
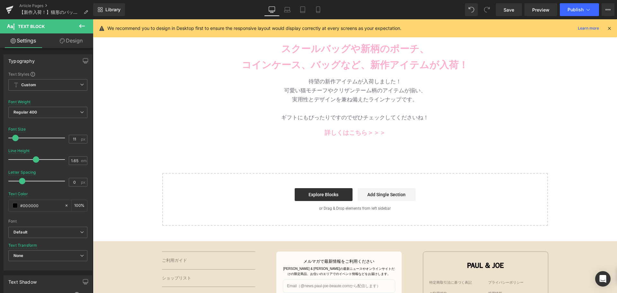
scroll to position [161, 0]
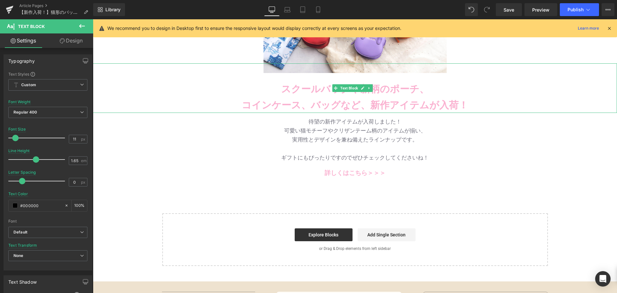
click at [290, 96] on p "スクールバッグや新柄のポーチ、" at bounding box center [355, 89] width 524 height 16
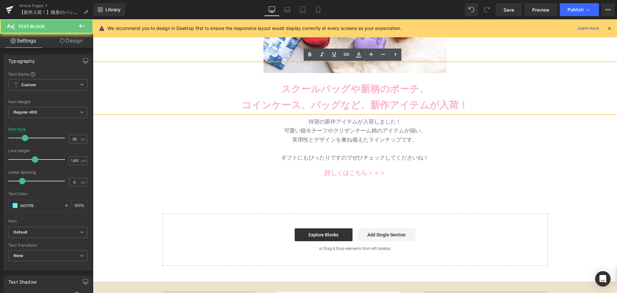
click at [290, 100] on b "コインケース、バッグなど、新作アイテムが入荷！" at bounding box center [354, 105] width 226 height 11
click at [298, 118] on div "待望の新作アイテムが入荷しました！ 可愛い猫モチーフやクリザンテーム柄のアイテムが揃い、 実用性とデザインを兼ね備えたラインナップです。 ギフトにもぴった…" at bounding box center [355, 139] width 376 height 45
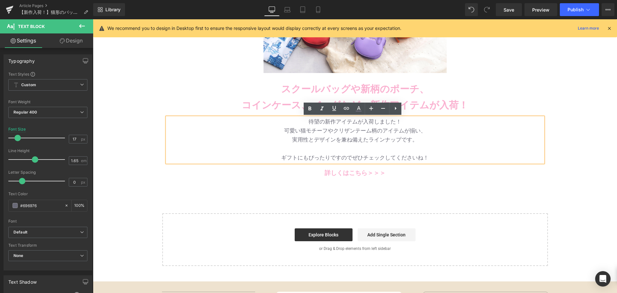
click at [301, 117] on div "待望の新作アイテムが入荷しました！ 可愛い猫モチーフやクリザンテーム柄のアイテムが揃い、 実用性とデザインを兼ね備えたラインナップです。 ギフトにもぴった…" at bounding box center [355, 139] width 376 height 45
drag, startPoint x: 306, startPoint y: 117, endPoint x: 415, endPoint y: 136, distance: 110.6
click at [415, 136] on div "待望の新作アイテムが入荷しました！ 可愛い猫モチーフやクリザンテーム柄のアイテムが揃い、 実用性とデザインを兼ね備えたラインナップです。 ギフトにもぴった…" at bounding box center [355, 139] width 376 height 45
click at [407, 136] on p "実用性とデザインを兼ね備えたラインナップです。" at bounding box center [355, 139] width 376 height 9
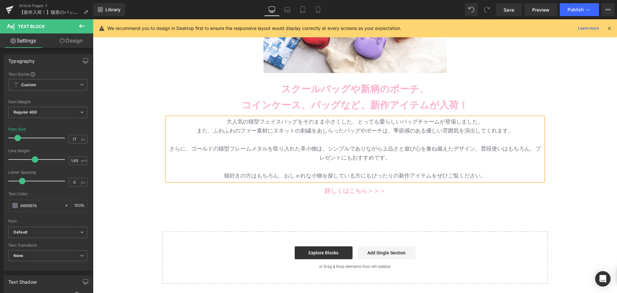
click at [356, 118] on p "大人気の猫型フェイスバッグをそのまま小さくした、とっても愛らしいバッグチャームが登場しました。" at bounding box center [355, 121] width 376 height 9
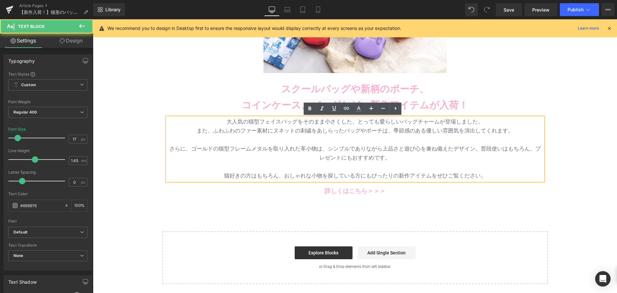
click at [425, 124] on p "大人気の猫型フェイスバッグをそのまま小さくした、とっても愛らしいバッグチャームが登場しました。" at bounding box center [355, 121] width 376 height 9
click at [458, 129] on p "また、ふわふわのファー素材にヌネットの刺繍をあしらったバッグやポーチは、季節感のある優しい雰囲気を演出してくれます。" at bounding box center [355, 130] width 376 height 9
click at [444, 121] on p "大人気の猫型フェイスバッグをそのまま小さくした、とっても愛らしいバッグチャームが登場しました。" at bounding box center [355, 121] width 376 height 9
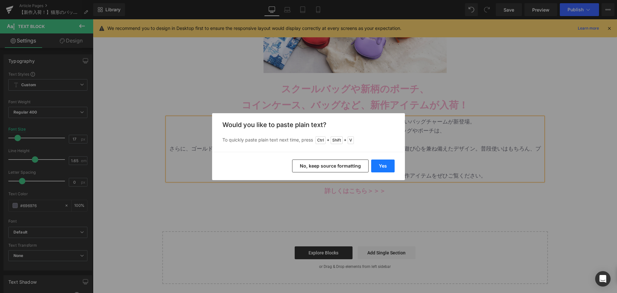
click at [392, 164] on button "Yes" at bounding box center [382, 165] width 23 height 13
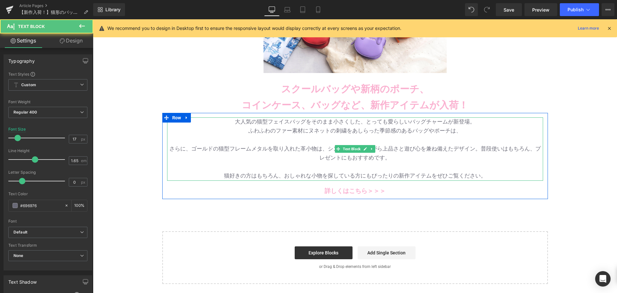
click at [478, 145] on p "さらに、ゴールドの猫型フレームメタルを取り入れた革小物は、シンプルでありながら上品さと遊び心を兼ね備えたデザイン。普段使いはもちろん、プレゼントにもおすすめで…" at bounding box center [355, 153] width 376 height 18
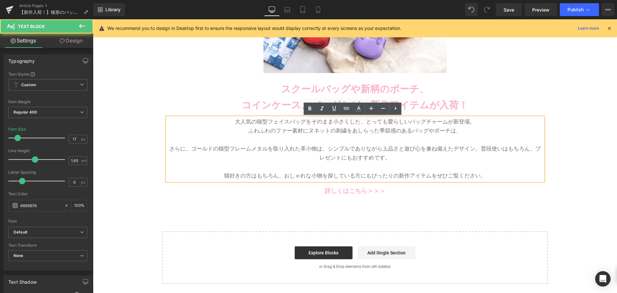
click at [472, 127] on p "ふわふわのファー素材にヌネットの刺繍をあしらった季節感のあるバッグやポーチは、" at bounding box center [355, 130] width 376 height 9
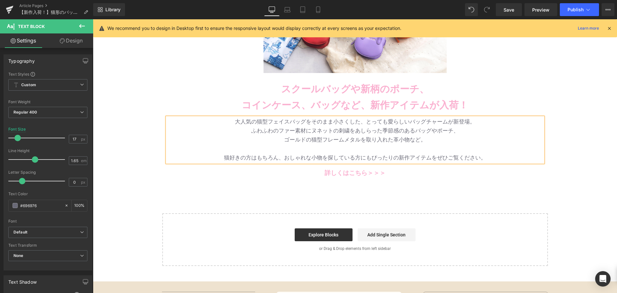
click at [353, 121] on p "大人気の猫型フェイスバッグをそのまま小さくした、とっても愛らしいバッグチャームが新登場。" at bounding box center [355, 121] width 376 height 9
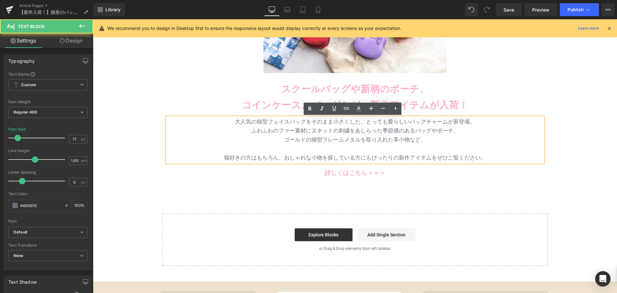
click at [365, 120] on p "大人気の猫型フェイスバッグをそのまま小さくした、とっても愛らしいバッグチャームが新登場。" at bounding box center [355, 121] width 376 height 9
click at [253, 124] on p "大人気の猫型フェイスバッグをそのまま小さくした、とっても愛らしいバッグチャームが新登場。" at bounding box center [355, 121] width 376 height 9
click at [266, 122] on p "大人気の猫型フェイスバッグをそのまま小さくした、とっても愛らしいバッグチャームが新登場。" at bounding box center [355, 121] width 376 height 9
click at [334, 124] on p "大人気の猫型フェイスバッグをそのまま小さくした、とっても愛らしいバッグチャームが新登場。" at bounding box center [355, 121] width 376 height 9
click at [370, 121] on p "大人気の猫型フェイスバッグをそのまま小さくした、とっても愛らしいバッグチャームが新登場。" at bounding box center [355, 121] width 376 height 9
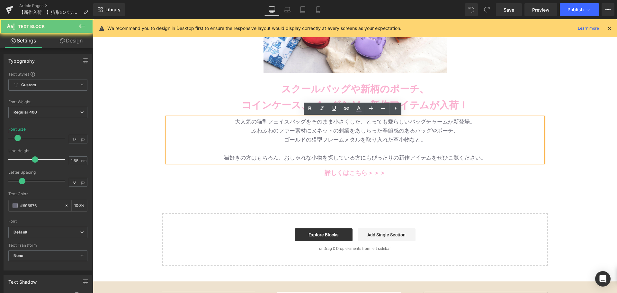
click at [422, 121] on p "大人気の猫型フェイスバッグをそのまま小さくした、とっても愛らしいバッグチャームが新登場。" at bounding box center [355, 121] width 376 height 9
click at [478, 121] on p "大人気の猫型フェイスバッグをそのまま小さくした、とっても愛らしいバッグチャームが新登場。" at bounding box center [355, 121] width 376 height 9
click at [271, 131] on p "ふわふわのファー素材にヌネットの刺繍をあしらった季節感のあるバッグやポーチ、" at bounding box center [355, 130] width 376 height 9
click at [300, 130] on p "ふわふわのファー素材にヌネットの刺繍をあしらった季節感のあるバッグやポーチ、" at bounding box center [355, 130] width 376 height 9
click at [346, 129] on p "ふわふわのファー素材にヌネットの刺繍をあしらった季節感のあるバッグやポーチ、" at bounding box center [355, 130] width 376 height 9
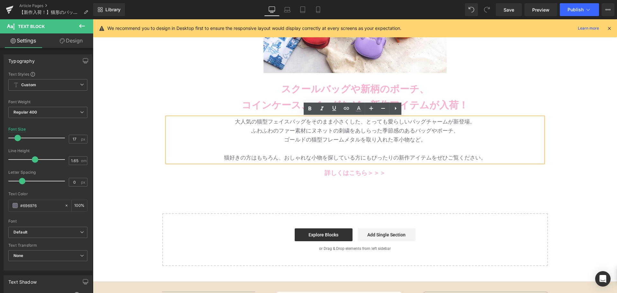
click at [280, 133] on p "ふわふわのファー素材にヌネットの刺繍をあしらった季節感のあるバッグやポーチ、" at bounding box center [355, 130] width 376 height 9
click at [386, 129] on p "ふわふわのファー素材にヌネットの刺繍をあしらった季節感のあるバッグやポーチ、" at bounding box center [355, 130] width 376 height 9
click at [428, 131] on p "ふわふわのファー素材にヌネットの刺繍をあしらった季節感のあるバッグやポーチ、" at bounding box center [355, 130] width 376 height 9
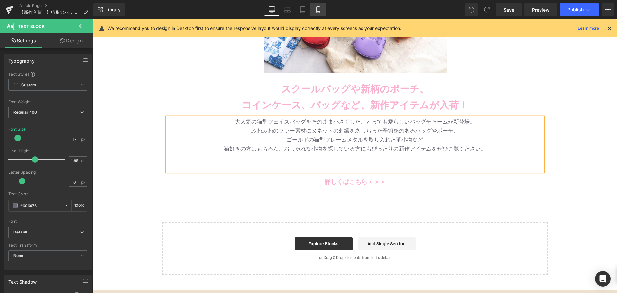
click at [319, 10] on icon at bounding box center [318, 9] width 6 height 6
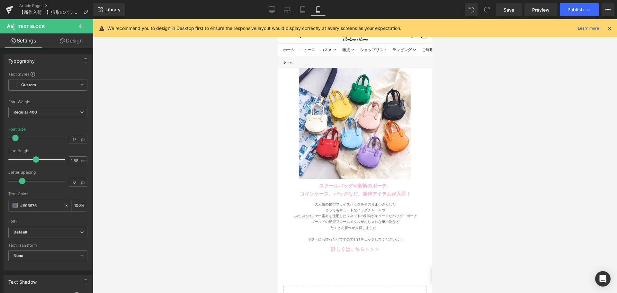
scroll to position [32, 0]
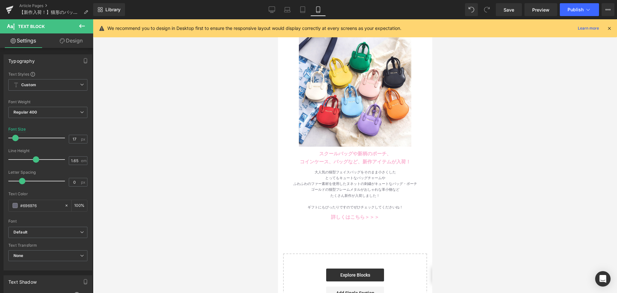
click at [319, 204] on div "ギフトにもぴったりですのでぜひチェックしてくださいね！" at bounding box center [354, 207] width 154 height 6
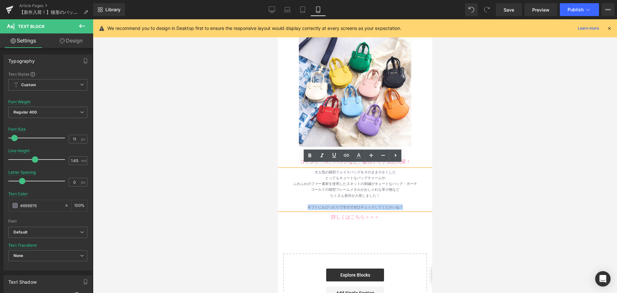
drag, startPoint x: 303, startPoint y: 203, endPoint x: 405, endPoint y: 203, distance: 101.5
click at [405, 204] on div "ギフトにもぴったりですのでぜひチェックしてくださいね！" at bounding box center [354, 207] width 154 height 6
copy div "ギフトにもぴったりですのでぜひチェックしてくださいね！"
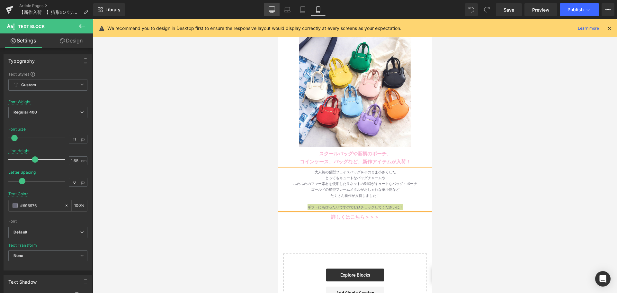
click at [277, 10] on link "Desktop" at bounding box center [271, 9] width 15 height 13
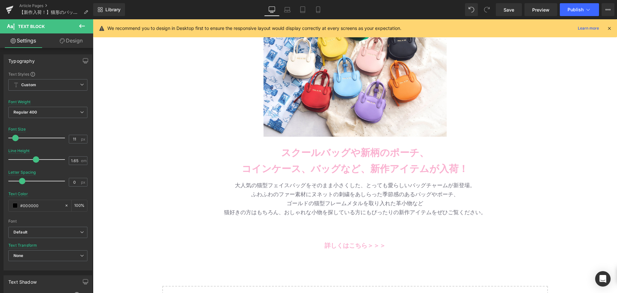
scroll to position [128, 0]
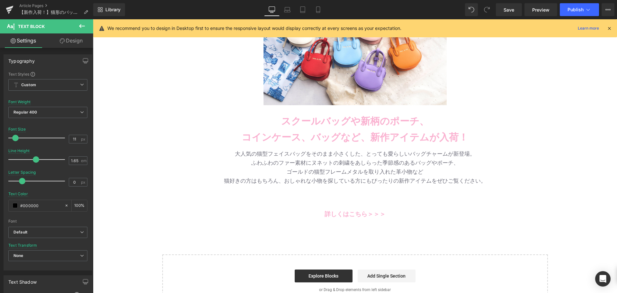
click at [356, 186] on p at bounding box center [355, 189] width 376 height 9
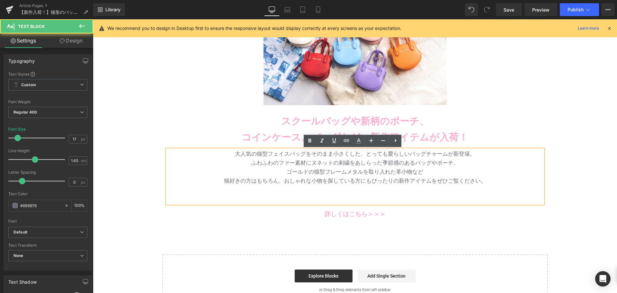
click at [418, 190] on p at bounding box center [355, 189] width 376 height 9
click at [414, 193] on p at bounding box center [355, 189] width 376 height 9
drag, startPoint x: 429, startPoint y: 182, endPoint x: 486, endPoint y: 177, distance: 57.0
click at [486, 177] on p "猫好きの方はもちろん、おしゃれな小物を探している方にもぴったりの新作アイテムをぜひご覧ください。" at bounding box center [355, 180] width 376 height 9
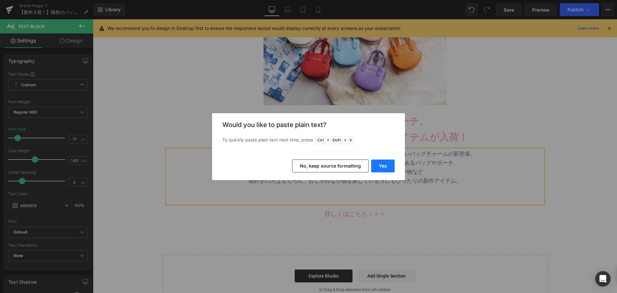
click at [384, 167] on button "Yes" at bounding box center [382, 165] width 23 height 13
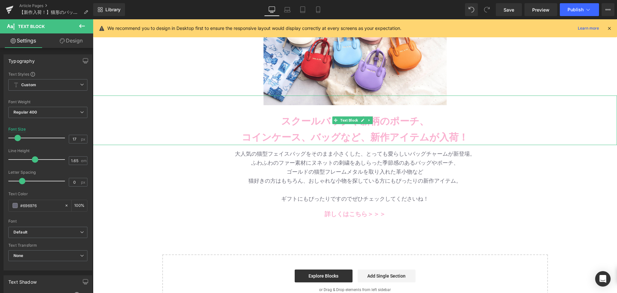
click at [525, 116] on p "スクールバッグや新柄のポーチ、" at bounding box center [355, 121] width 524 height 16
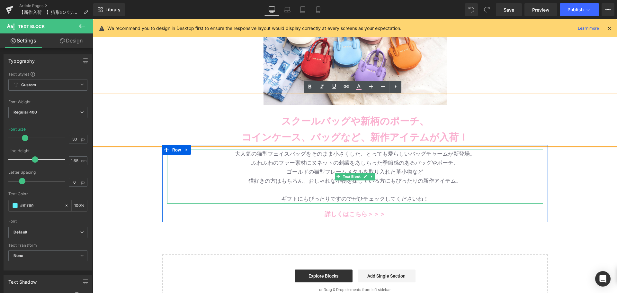
click at [391, 156] on p "大人気の猫型フェイスバッグをそのまま小さくした、とっても愛らしいバッグチャームが新登場。" at bounding box center [355, 153] width 376 height 9
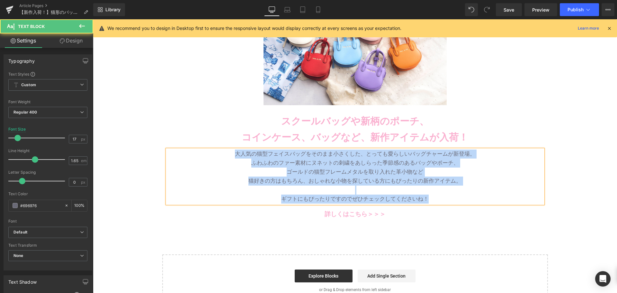
copy div "大人気の猫型フェイスバッグをそのまま小さくした、とっても愛らしいバッグチャームが新登場。 ふわふわのファー素材にヌネットの刺繍をあしらった季節感のあるバッグや…"
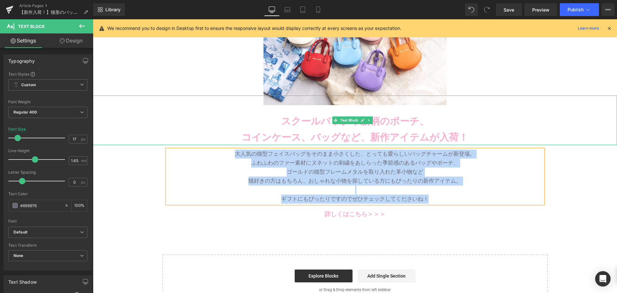
click at [276, 123] on p "スクールバッグや新柄のポーチ、" at bounding box center [355, 121] width 524 height 16
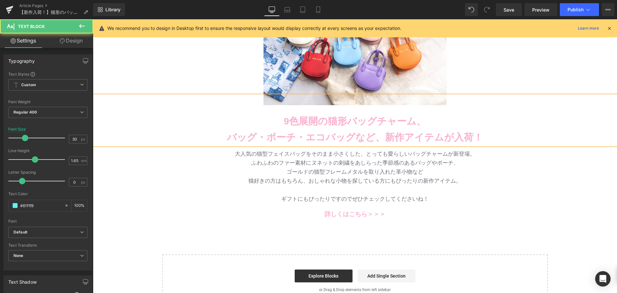
click at [233, 137] on b "バッグ・ポーチ・エコバッグなど、新作アイテムが入荷！" at bounding box center [355, 137] width 256 height 11
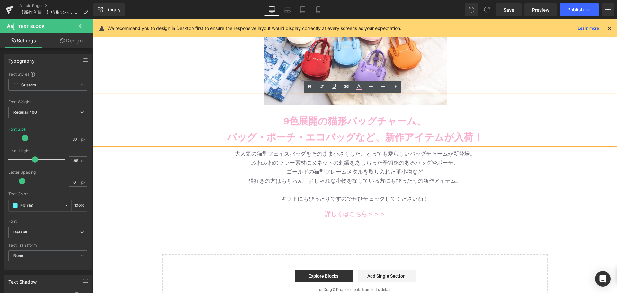
click at [225, 139] on p "バッグ・ポーチ・エコバッグなど、新作アイテムが入荷！" at bounding box center [355, 137] width 524 height 16
click at [392, 135] on b "バッグ・ポーチ・エコバッグなど、新作アイテムが入荷！" at bounding box center [355, 137] width 256 height 11
click at [285, 113] on p "9色展開の猫形バッグチャーム、" at bounding box center [355, 121] width 524 height 16
click at [273, 119] on p "9色展開の猫形バッグチャーム、" at bounding box center [355, 121] width 524 height 16
click at [263, 117] on p "9色展開の猫形バッグチャーム、" at bounding box center [355, 121] width 524 height 16
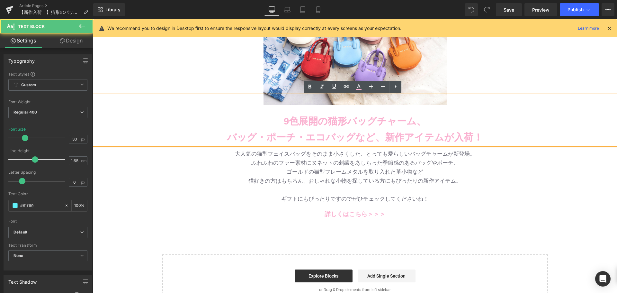
click at [444, 125] on p "9色展開の猫形バッグチャーム、" at bounding box center [355, 121] width 524 height 16
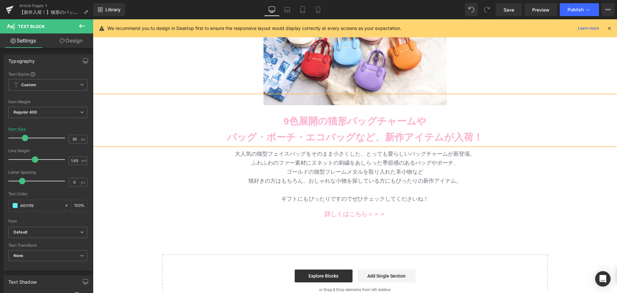
click at [231, 136] on b "バッグ・ポーチ・エコバッグなど、新作アイテムが入荷！" at bounding box center [355, 137] width 256 height 11
click at [402, 126] on b "9色展開の猫形バッグチャームや" at bounding box center [354, 121] width 143 height 11
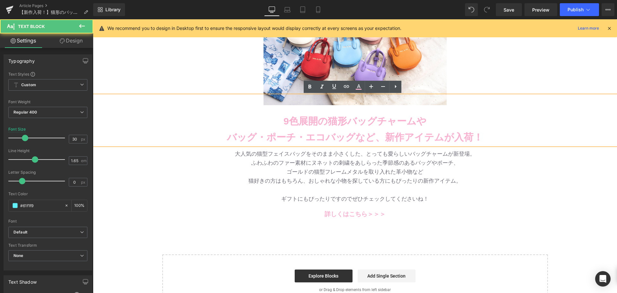
click at [302, 129] on p "バッグ・ポーチ・エコバッグなど、新作アイテムが入荷！" at bounding box center [355, 137] width 524 height 16
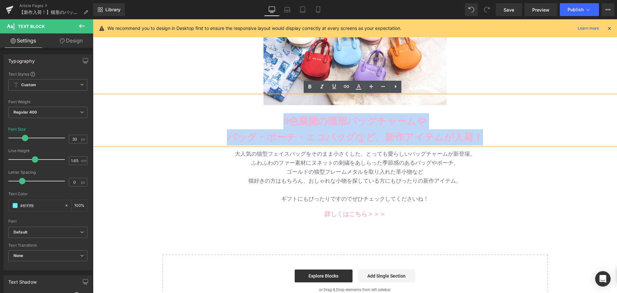
drag, startPoint x: 281, startPoint y: 120, endPoint x: 480, endPoint y: 138, distance: 200.0
click at [480, 138] on div "9色展開の猫形バッグチャームや バッグ・ポーチ・エコバッグなど、新作アイテムが入荷！" at bounding box center [355, 120] width 524 height 50
copy div "9色展開の猫形バッグチャームや バッグ・ポーチ・エコバッグなど、新作アイテムが入荷！"
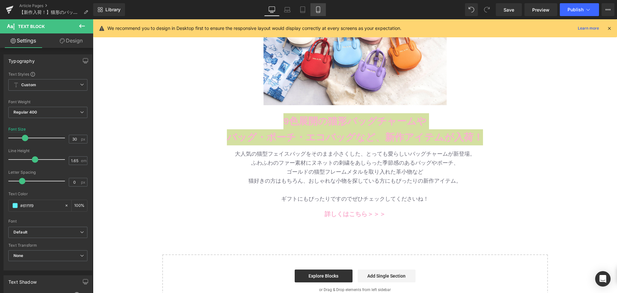
click at [316, 9] on icon at bounding box center [318, 9] width 6 height 6
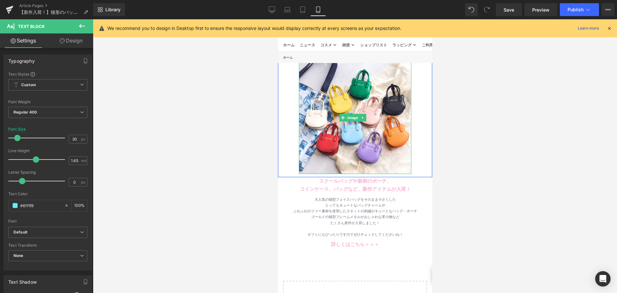
scroll to position [64, 0]
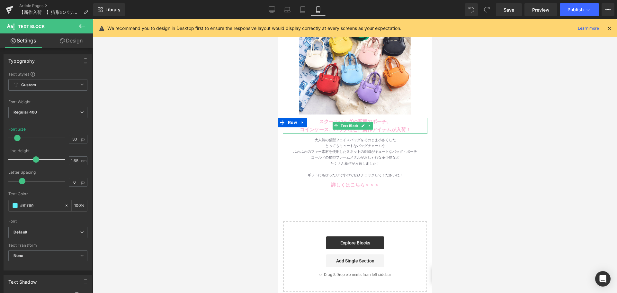
click at [320, 118] on b "スクールバッグや新柄のポーチ、" at bounding box center [355, 120] width 72 height 5
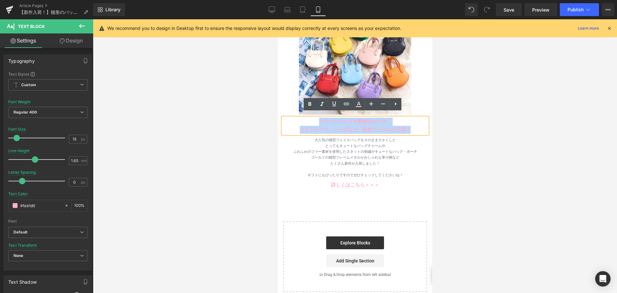
drag, startPoint x: 317, startPoint y: 116, endPoint x: 409, endPoint y: 121, distance: 92.3
click at [409, 121] on div "スクールバッグや新柄のポーチ、 コインケース、バッグなど、新作アイテムが入荷！" at bounding box center [354, 126] width 145 height 16
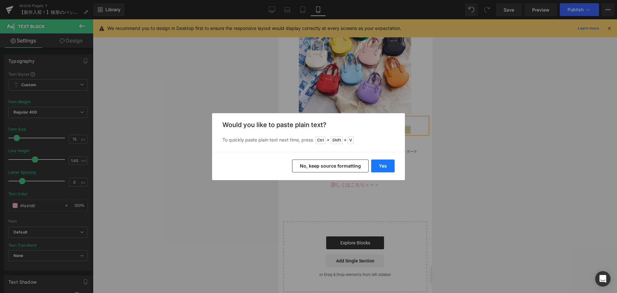
click at [387, 162] on button "Yes" at bounding box center [382, 165] width 23 height 13
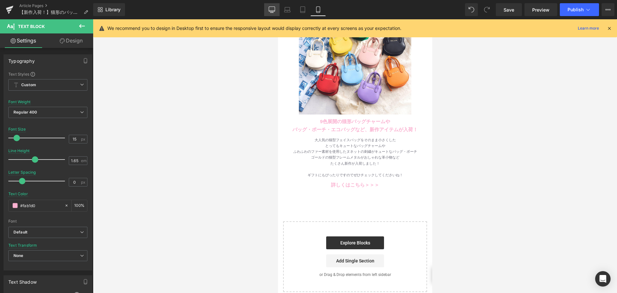
click at [275, 14] on link "Desktop" at bounding box center [271, 9] width 15 height 13
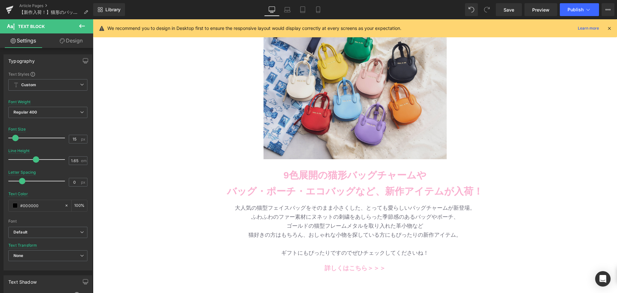
scroll to position [96, 0]
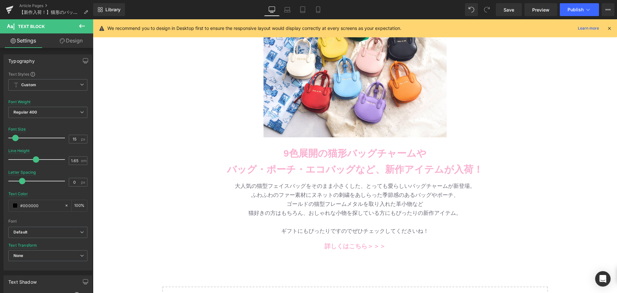
click at [290, 193] on p "ふわふわのファー素材にヌネットの刺繍をあしらった季節感のあるバッグやポーチ、" at bounding box center [355, 194] width 376 height 9
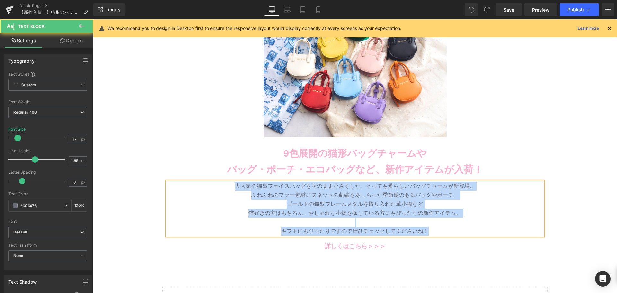
copy div "大人気の猫型フェイスバッグをそのまま小さくした、とっても愛らしいバッグチャームが新登場。 ふわふわのファー素材にヌネットの刺繍をあしらった季節感のあるバッグや…"
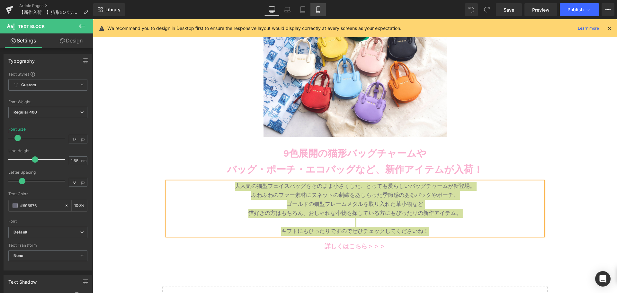
click at [313, 13] on link "Mobile" at bounding box center [317, 9] width 15 height 13
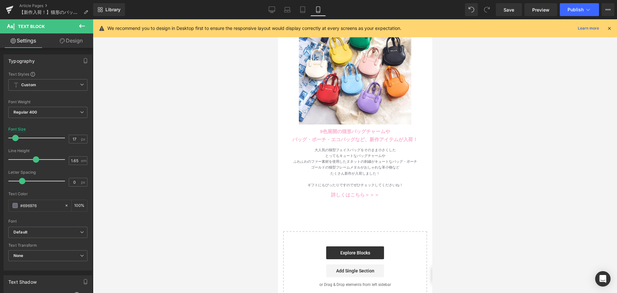
scroll to position [128, 0]
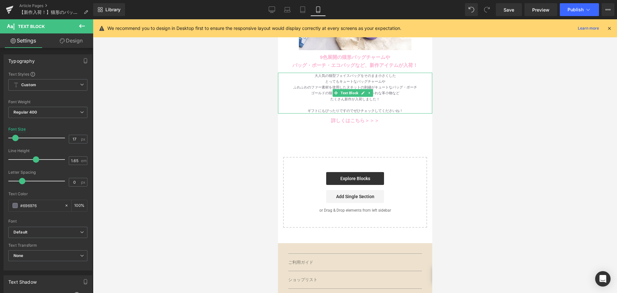
click at [323, 84] on div "ふわふわのファー素材を使用したヌネットの刺繍がキュートなバッグ・ポーチ" at bounding box center [354, 87] width 154 height 6
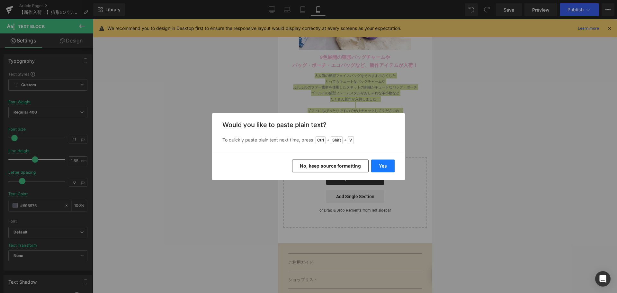
click at [378, 164] on button "Yes" at bounding box center [382, 165] width 23 height 13
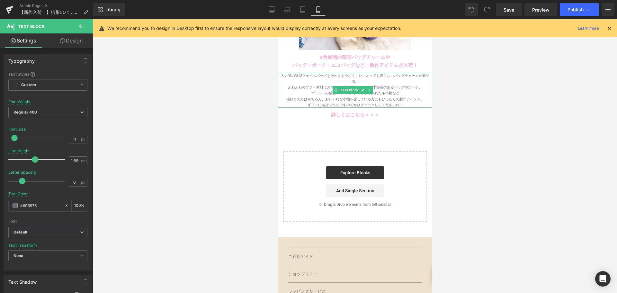
click at [364, 73] on div "大人気の猫型フェイスバッグをそのまま小さくした、とっても愛らしいバッグチャームが新登場。" at bounding box center [354, 79] width 154 height 12
click at [322, 96] on div "猫好きの方はもちろん、おしゃれな小物を探している方にもぴったりの新作アイテム。" at bounding box center [354, 99] width 154 height 6
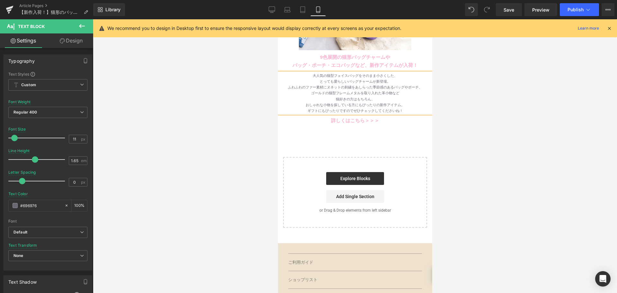
click at [408, 108] on div "ギフトにもぴったりですのでぜひチェックしてくださいね！" at bounding box center [354, 111] width 154 height 6
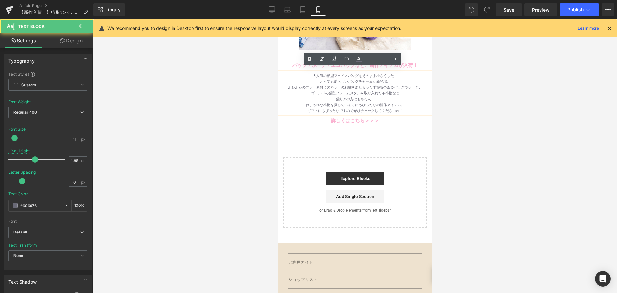
click at [407, 102] on div "おしゃれな小物を探している方にもぴったりの新作アイテム。" at bounding box center [354, 105] width 154 height 6
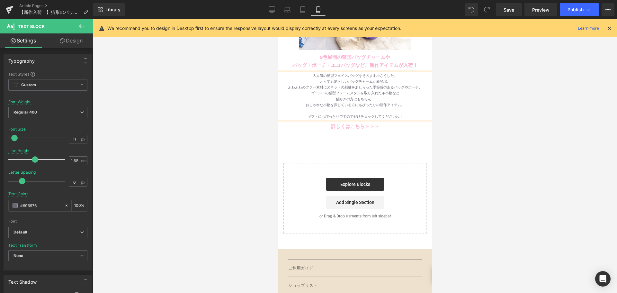
click at [394, 73] on div "大人気の猫型フェイスバッグをそのまま小さくした、" at bounding box center [354, 76] width 154 height 6
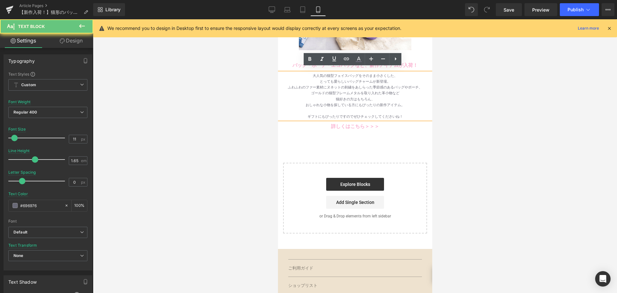
click at [390, 78] on div "とっても愛らしいバッグチャームが新登場。" at bounding box center [354, 81] width 154 height 6
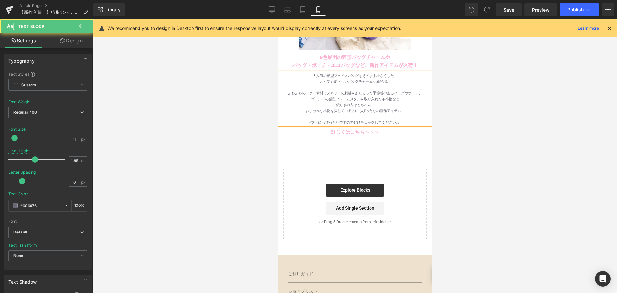
click at [369, 90] on div "ふわふわのファー素材にヌネットの刺繍をあしらった季節感のあるバッグやポーチ、" at bounding box center [354, 93] width 154 height 6
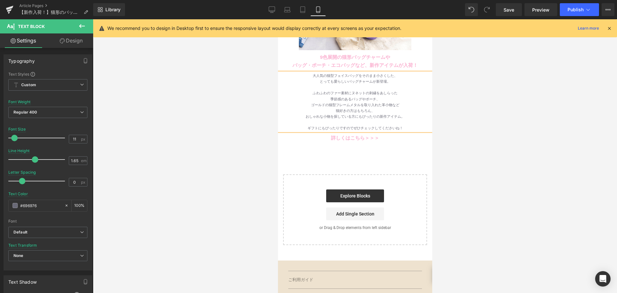
click at [383, 102] on div "ゴールドの猫型フレームメタルを取り入れた革小物など" at bounding box center [354, 105] width 154 height 6
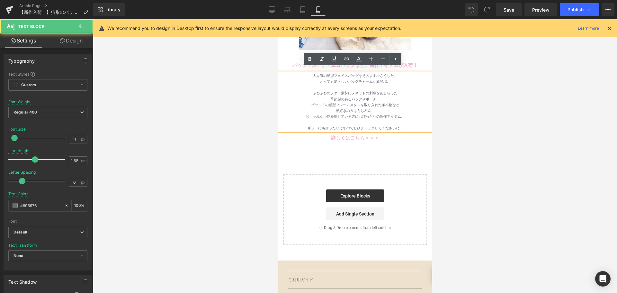
click at [381, 108] on div "猫好きの方はもちろん、" at bounding box center [354, 111] width 154 height 6
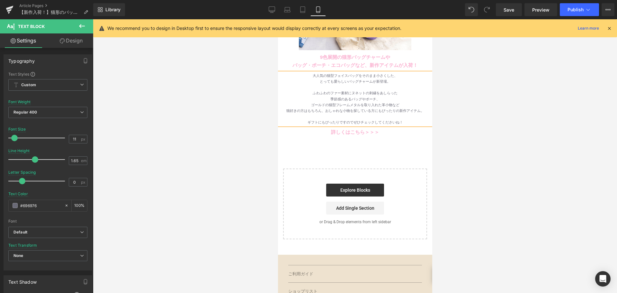
click at [380, 109] on span "おしゃれな小物を探している方にもぴったりの新作アイテム。" at bounding box center [374, 111] width 99 height 4
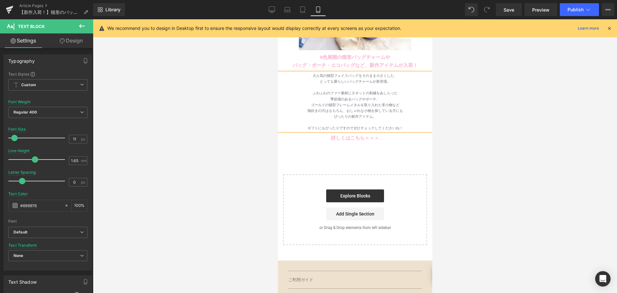
click at [449, 113] on div at bounding box center [355, 155] width 524 height 273
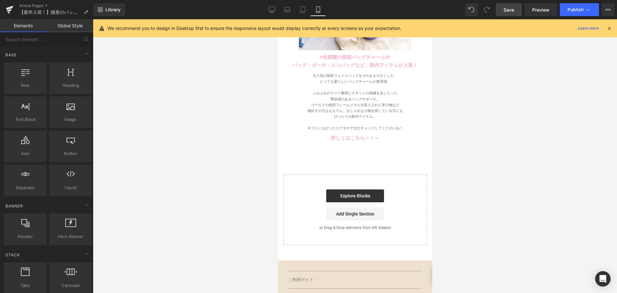
click at [518, 13] on link "Save" at bounding box center [508, 9] width 26 height 13
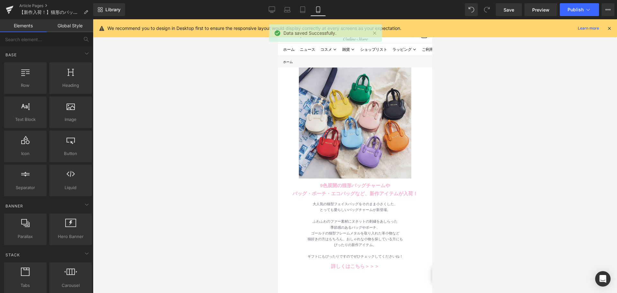
scroll to position [0, 0]
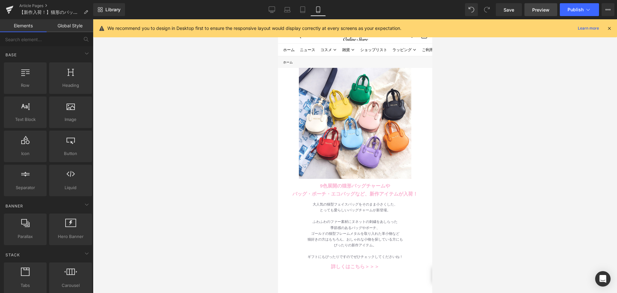
click at [531, 13] on link "Preview" at bounding box center [540, 9] width 33 height 13
click at [273, 11] on icon at bounding box center [272, 11] width 6 height 0
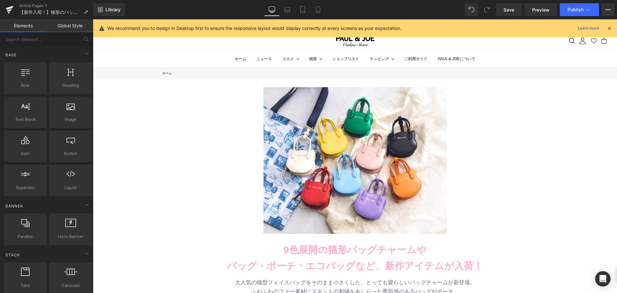
scroll to position [77, 0]
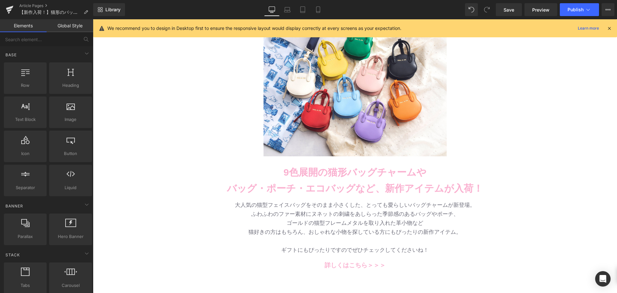
click at [369, 188] on b "バッグ・ポーチ・エコバッグなど、新作アイテムが入荷！" at bounding box center [355, 188] width 256 height 11
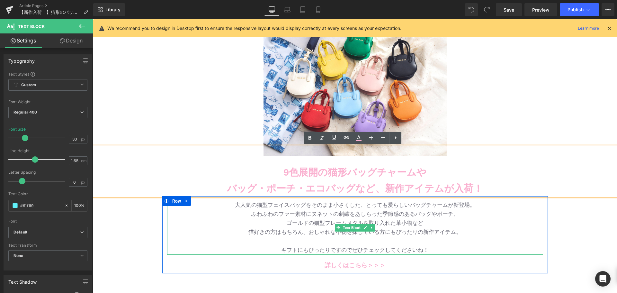
click at [357, 207] on p "大人気の猫型フェイスバッグをそのまま小さくした、とっても愛らしいバッグチャームが新登場。" at bounding box center [355, 204] width 376 height 9
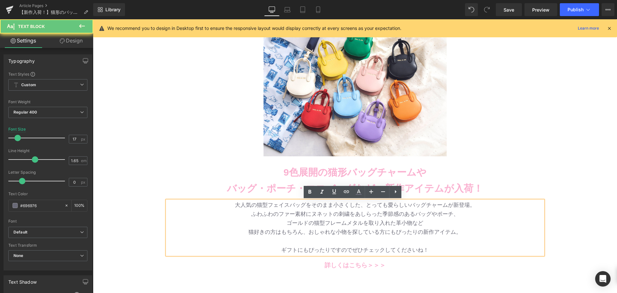
click at [475, 210] on p "ふわふわのファー素材にヌネットの刺繍をあしらった季節感のあるバッグやポーチ、" at bounding box center [355, 213] width 376 height 9
click at [475, 206] on p "大人気の猫型フェイスバッグをそのまま小さくした、とっても愛らしいバッグチャームが新登場。" at bounding box center [355, 204] width 376 height 9
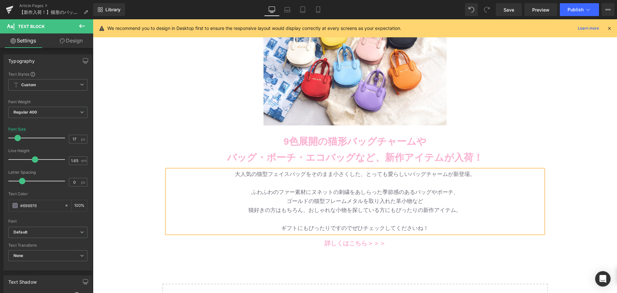
scroll to position [142, 0]
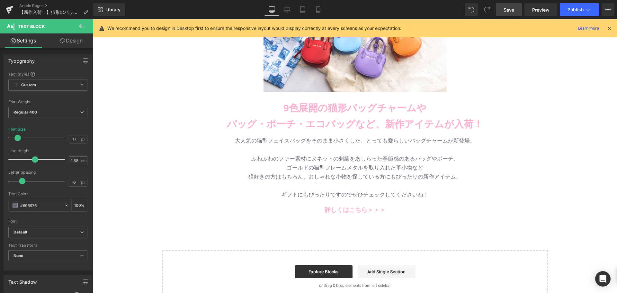
click at [511, 8] on span "Save" at bounding box center [508, 9] width 11 height 7
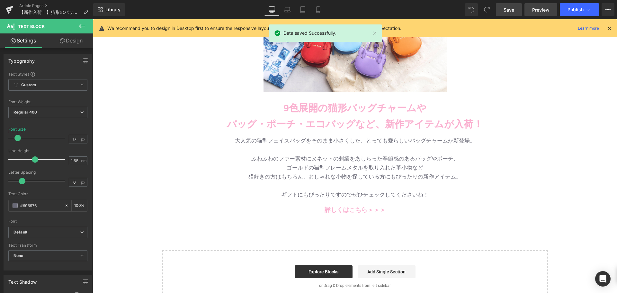
click at [535, 10] on span "Preview" at bounding box center [540, 9] width 17 height 7
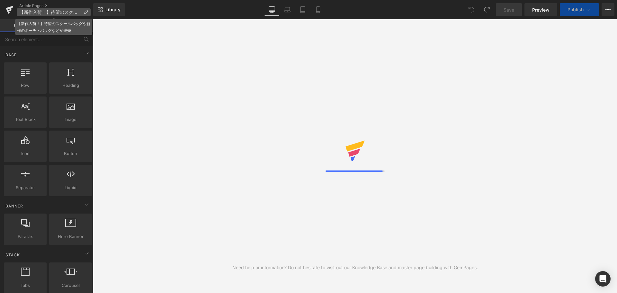
click at [87, 13] on icon at bounding box center [85, 12] width 4 height 4
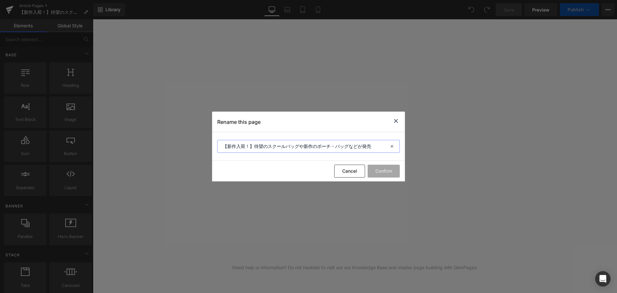
click at [253, 152] on input "【新作入荷！】待望のスクールバッグや新作のポーチ・バッグなどが発売" at bounding box center [308, 146] width 182 height 13
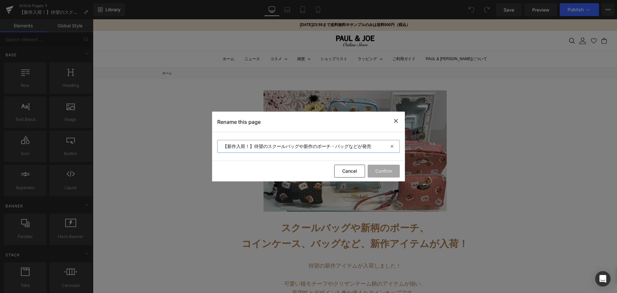
click at [314, 144] on input "【新作入荷！】待望のスクールバッグや新作のポーチ・バッグなどが発売" at bounding box center [308, 146] width 182 height 13
drag, startPoint x: 304, startPoint y: 146, endPoint x: 355, endPoint y: 146, distance: 50.7
click at [355, 146] on input "【新作入荷！】待望のスクールバッグや新作のポーチ・バッグなどが発売" at bounding box center [308, 146] width 182 height 13
click at [399, 121] on icon at bounding box center [396, 121] width 8 height 8
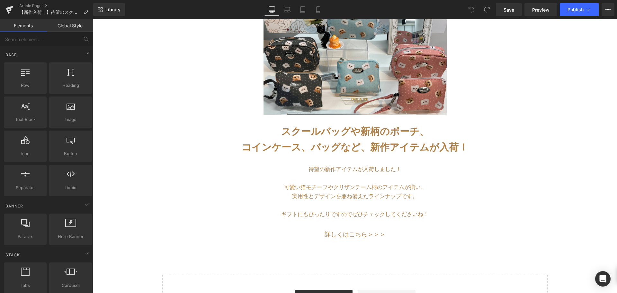
scroll to position [128, 0]
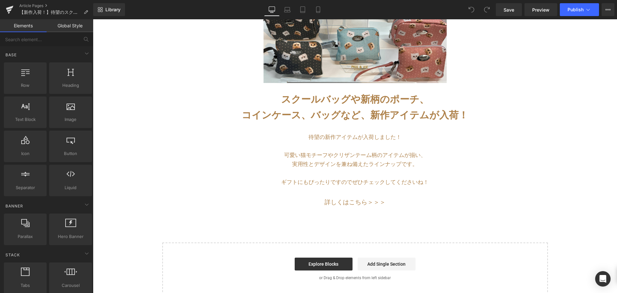
click at [320, 139] on p "待望の新作アイテムが入荷しました！" at bounding box center [355, 137] width 376 height 9
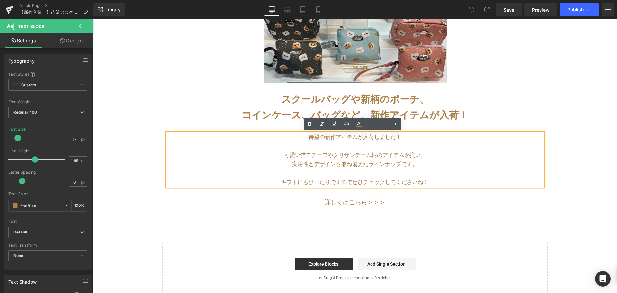
click at [290, 144] on p "可愛い猫モチーフやクリザンテーム柄のアイテムが揃い、 実用性とデザインを兼ね備えたラインナップです。" at bounding box center [355, 155] width 376 height 27
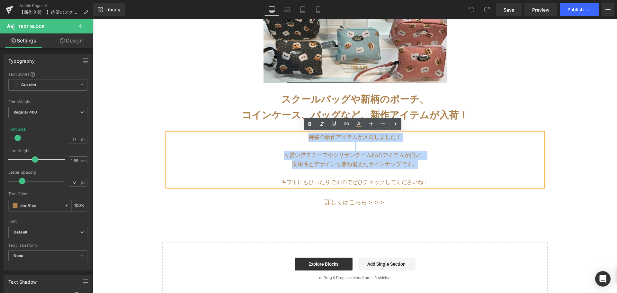
drag, startPoint x: 300, startPoint y: 136, endPoint x: 430, endPoint y: 167, distance: 134.0
click at [430, 167] on div "待望の新作アイテムが入荷しました！ 可愛い猫モチーフやクリザンテーム柄のアイテムが揃い、 実用性とデザインを兼ね備えたラインナップです。 ギフトにもぴったりで…" at bounding box center [355, 160] width 376 height 54
copy div "待望の新作アイテムが入荷しました！ 可愛い猫モチーフやクリザンテーム柄のアイテムが揃い、 実用性とデザインを兼ね備えたラインナップです。"
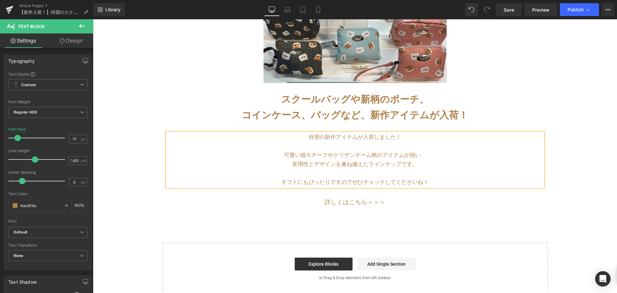
click at [277, 184] on p "ギフトにもぴったりですのでぜひチェックしてくださいね！" at bounding box center [355, 182] width 376 height 9
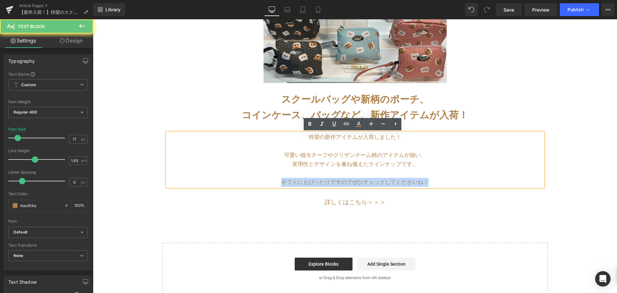
drag, startPoint x: 278, startPoint y: 182, endPoint x: 452, endPoint y: 188, distance: 174.8
click at [452, 188] on div "待望の新作アイテムが入荷しました！ 可愛い猫モチーフやクリザンテーム柄のアイテムが揃い、 実用性とデザインを兼ね備えたラインナップです。 ギフトにもぴったりで…" at bounding box center [354, 170] width 385 height 74
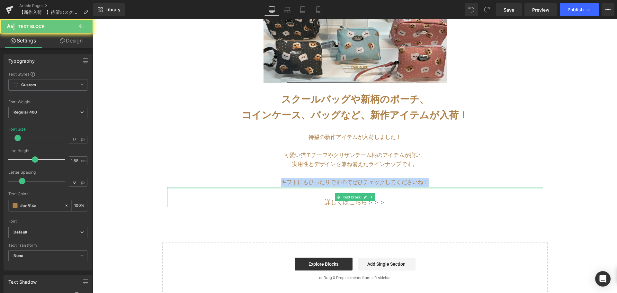
copy span "ギフトにもぴったりですのでぜひチェックしてくださいね！"
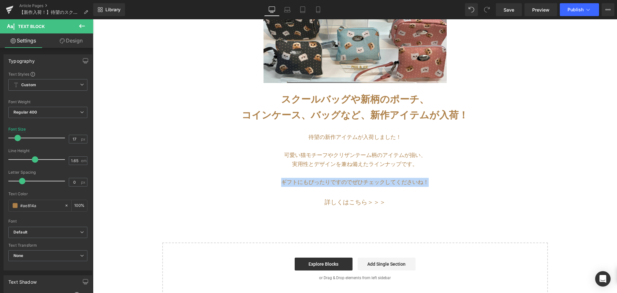
click at [320, 107] on p "スクールバッグや新柄のポーチ、 コインケース、 バッグなど、新作アイテムが入荷！" at bounding box center [355, 107] width 524 height 32
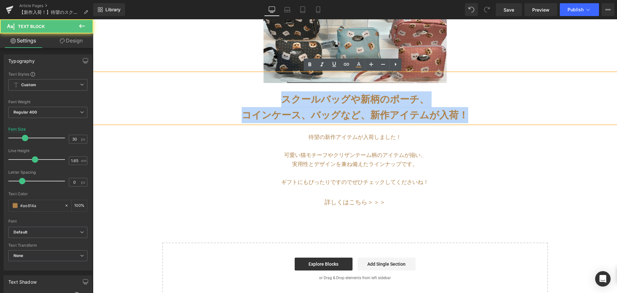
drag, startPoint x: 282, startPoint y: 98, endPoint x: 462, endPoint y: 118, distance: 181.2
click at [462, 118] on p "スクールバッグや新柄のポーチ、 コインケース、 バッグなど、新作アイテムが入荷！" at bounding box center [355, 107] width 524 height 32
copy p "スクールバッグや新柄のポーチ、 コインケース、 バッグなど、新作アイテムが入荷！"
